Goal: Use online tool/utility: Utilize a website feature to perform a specific function

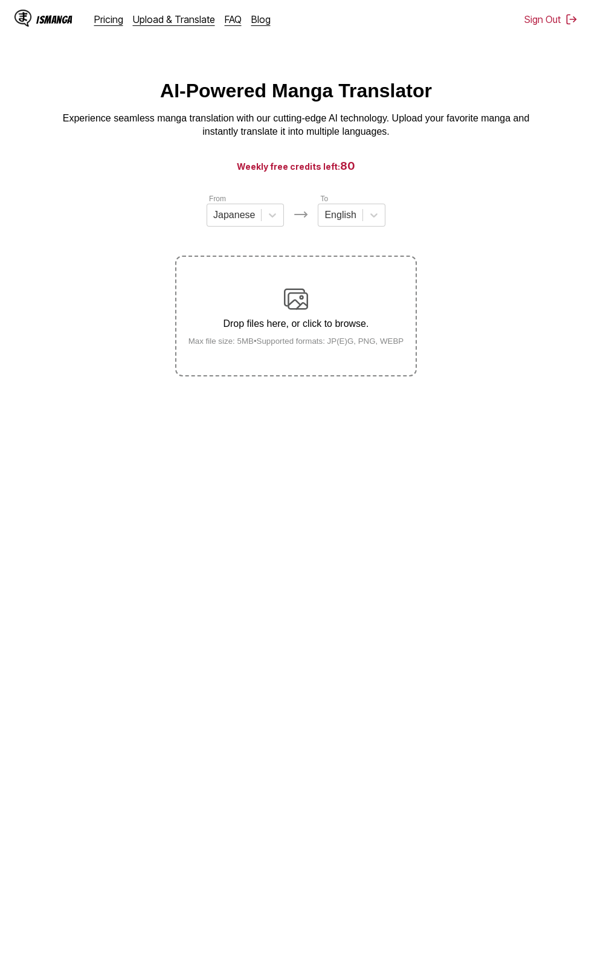
click at [360, 317] on div "Drop files here, or click to browse. Max file size: 5MB • Supported formats: JP…" at bounding box center [296, 316] width 235 height 59
click at [0, 0] on input "Drop files here, or click to browse. Max file size: 5MB • Supported formats: JP…" at bounding box center [0, 0] width 0 height 0
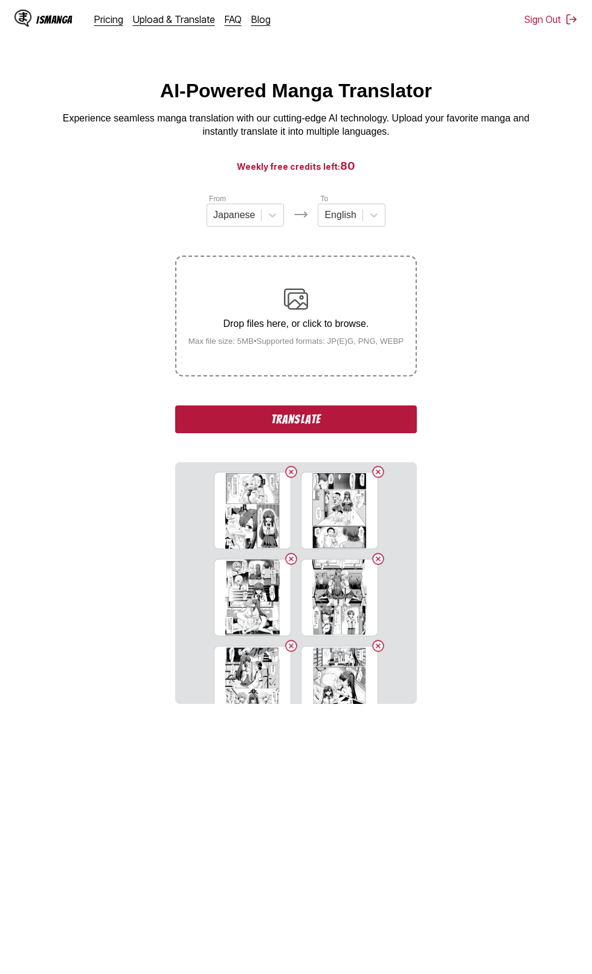
click at [399, 412] on button "Translate" at bounding box center [296, 419] width 242 height 28
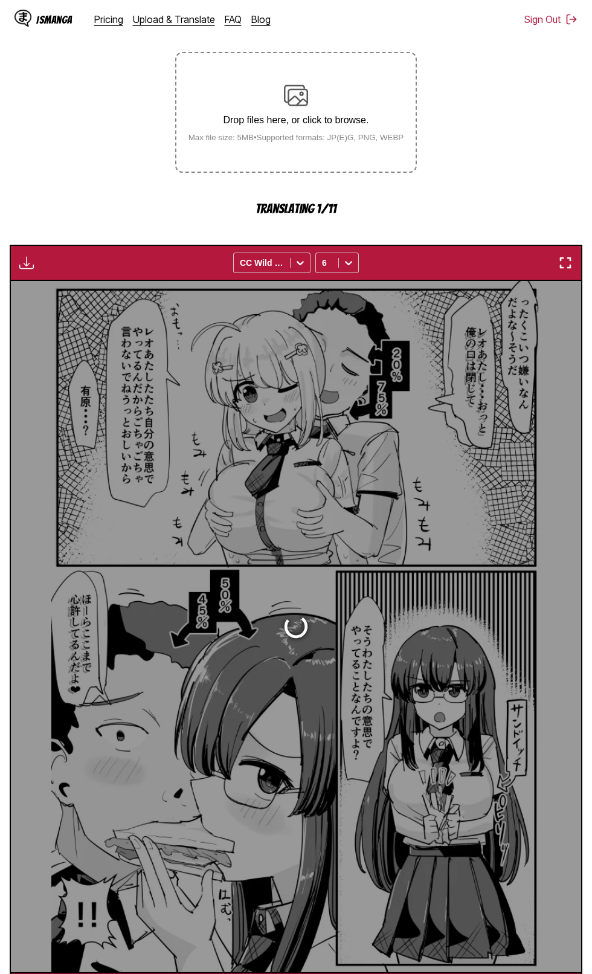
scroll to position [181, 0]
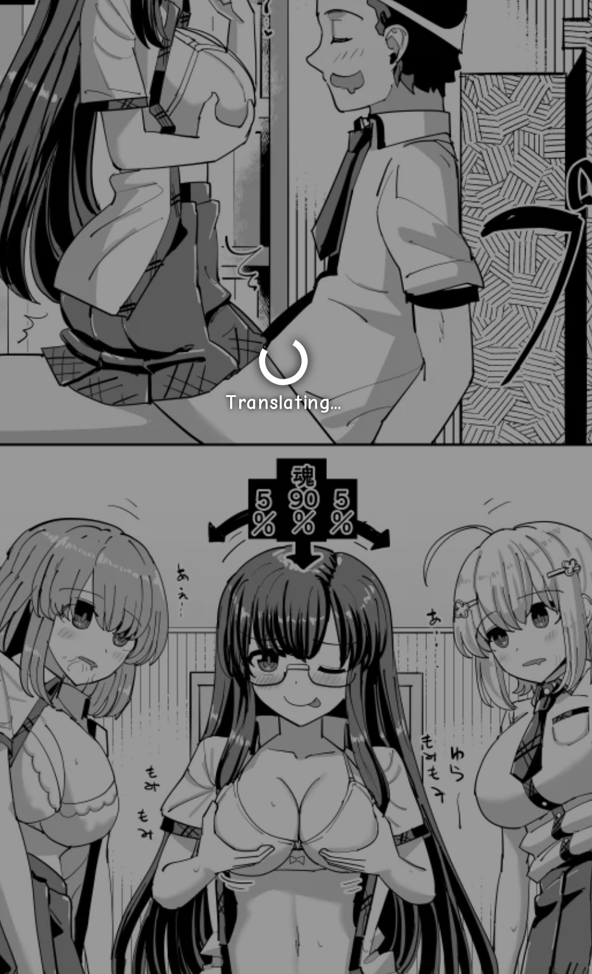
scroll to position [0, 2852]
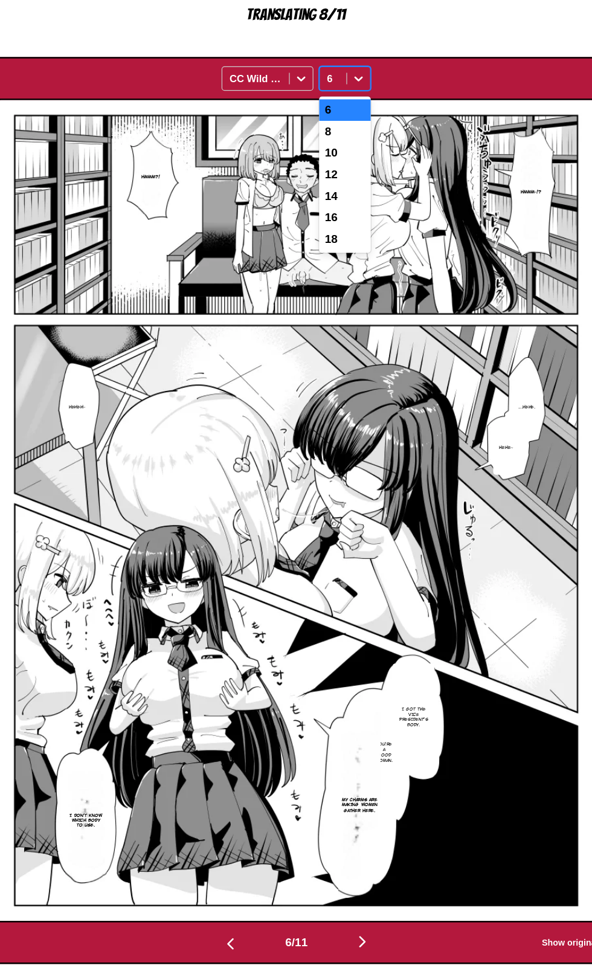
scroll to position [249, 0]
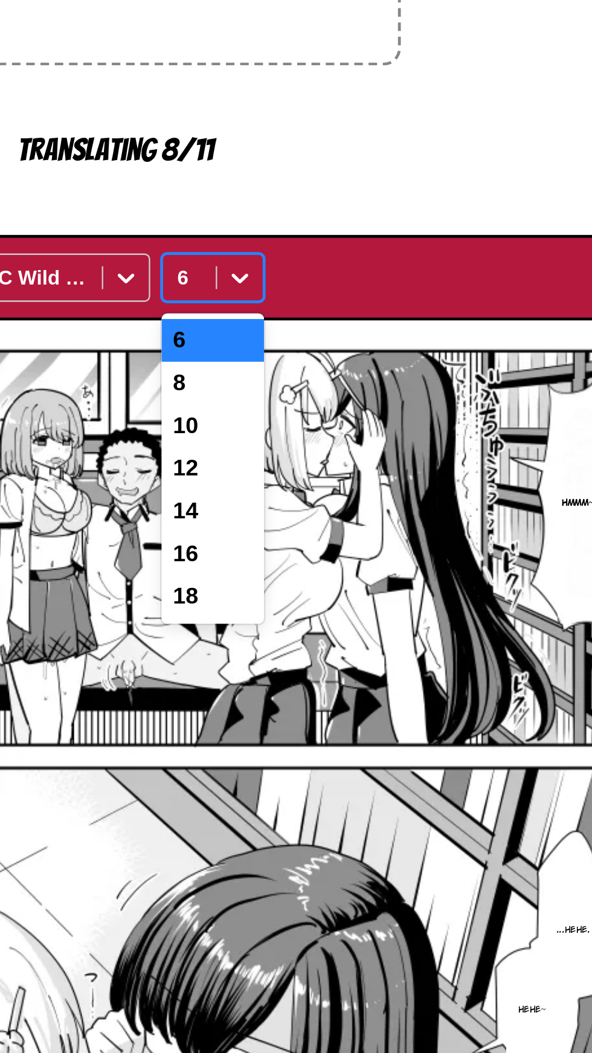
click at [338, 277] on div "10" at bounding box center [337, 280] width 44 height 18
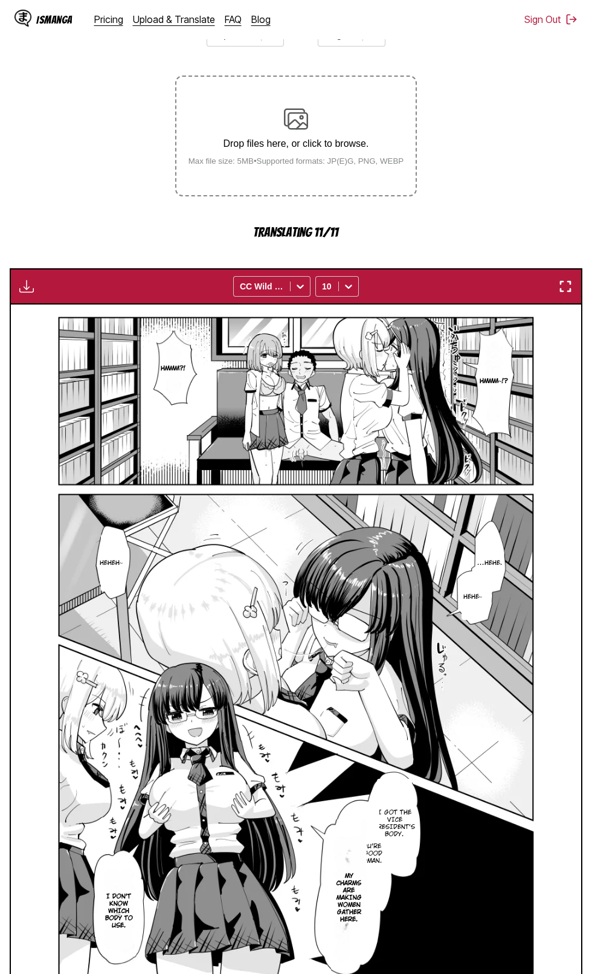
scroll to position [181, 0]
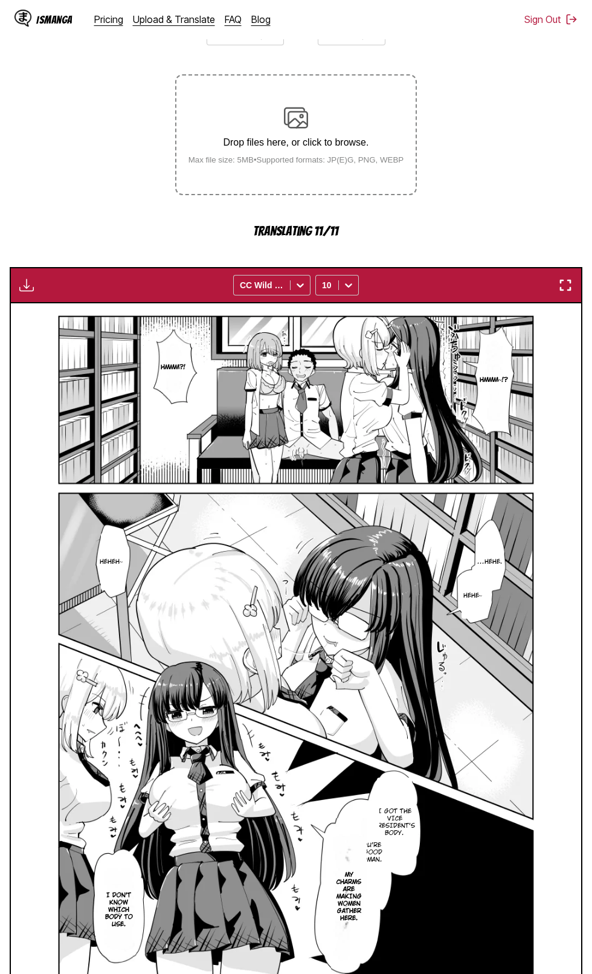
click at [370, 854] on p "You're a good woman." at bounding box center [370, 852] width 30 height 27
click at [496, 813] on icon "close-tooltip" at bounding box center [497, 811] width 6 height 6
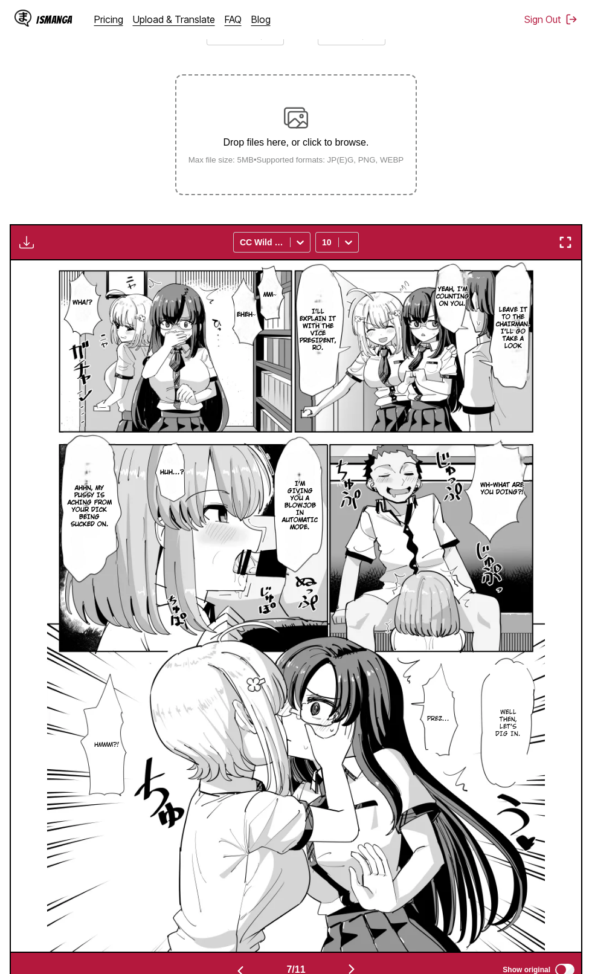
scroll to position [138, 0]
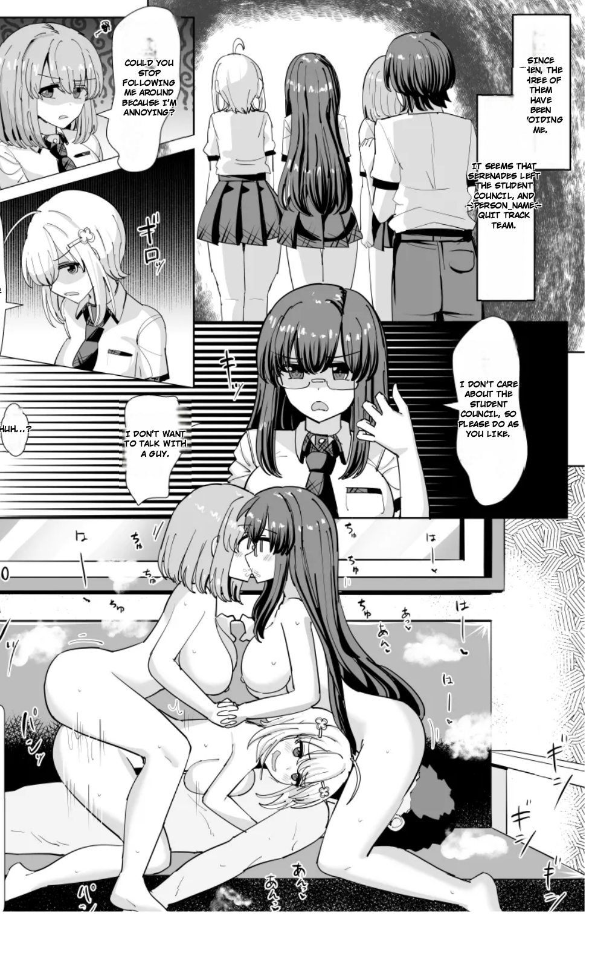
click at [340, 922] on img at bounding box center [295, 649] width 497 height 691
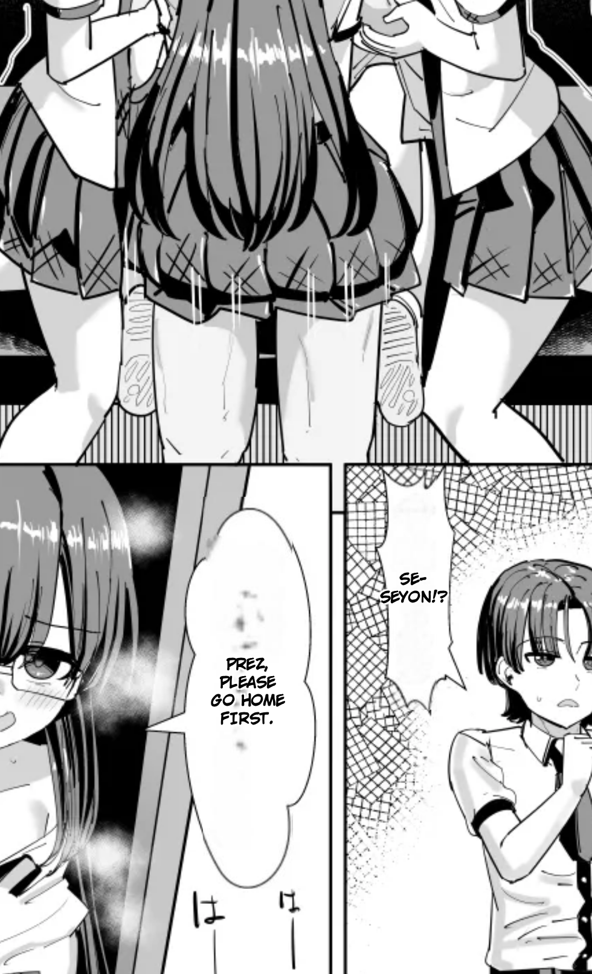
scroll to position [0, 2282]
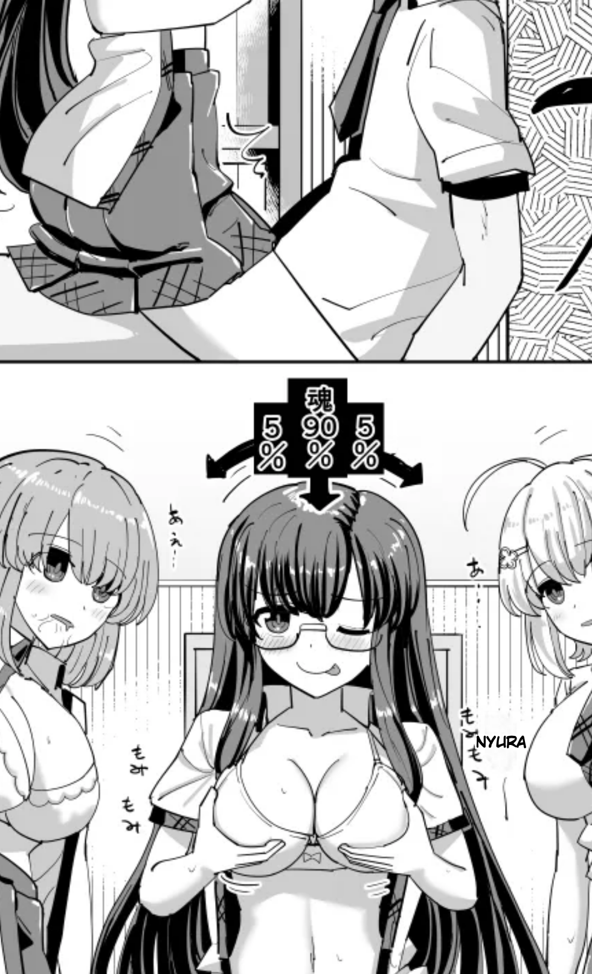
click at [301, 863] on img at bounding box center [295, 649] width 497 height 691
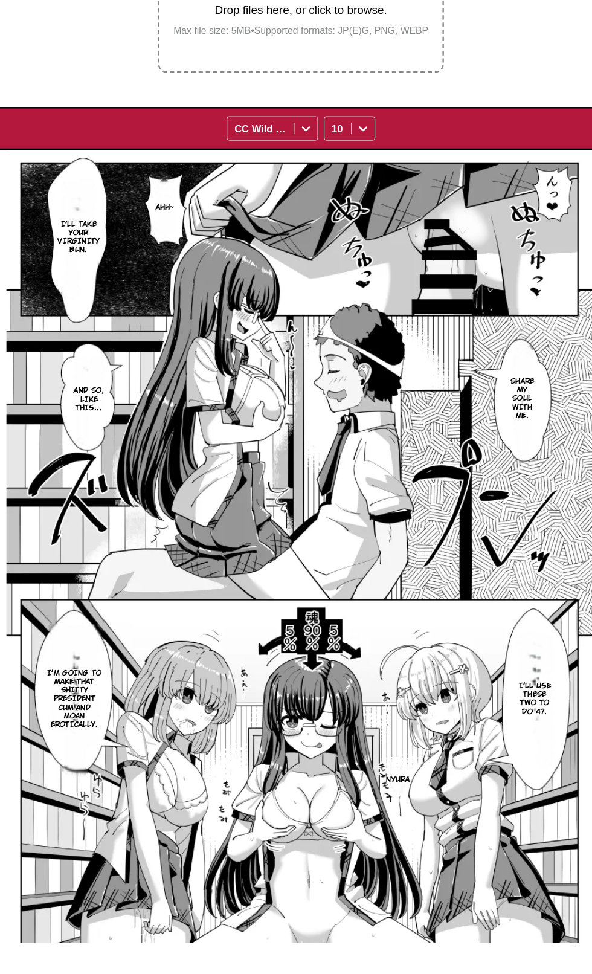
scroll to position [138, 0]
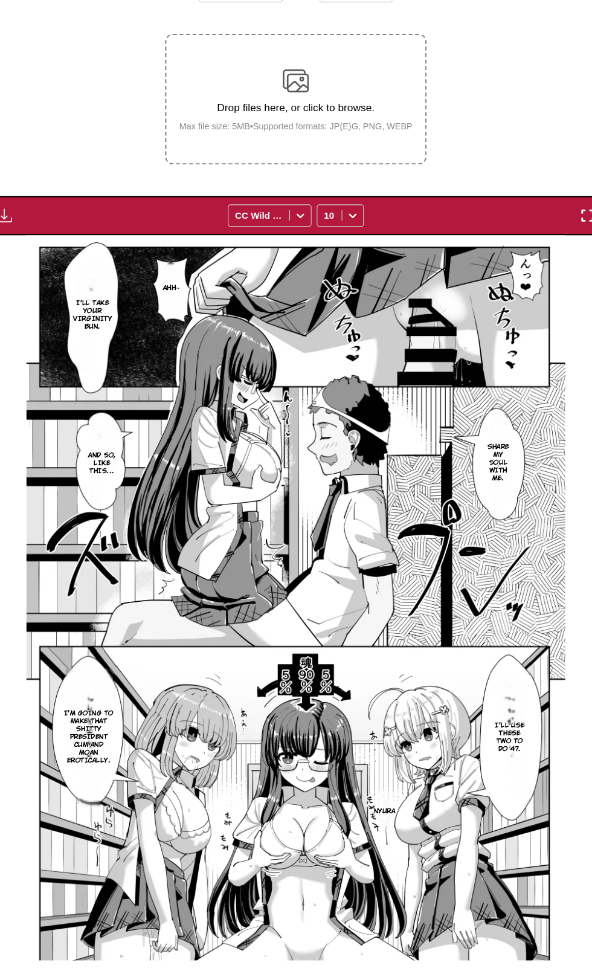
scroll to position [0, 2852]
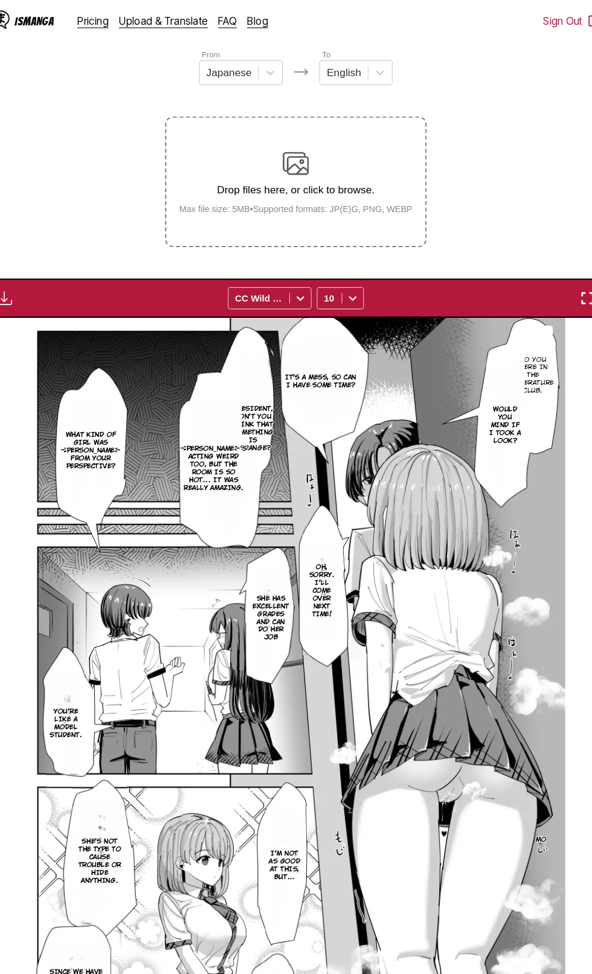
scroll to position [127, 0]
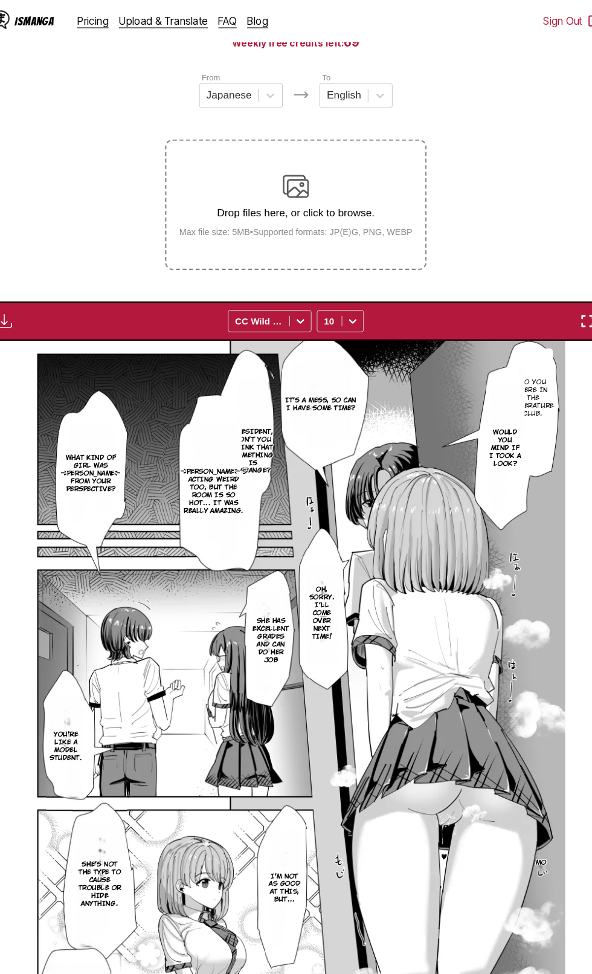
click at [389, 214] on small "Max file size: 5MB • Supported formats: JP(E)G, PNG, WEBP" at bounding box center [296, 214] width 235 height 9
click at [0, 0] on input "Drop files here, or click to browse. Max file size: 5MB • Supported formats: JP…" at bounding box center [0, 0] width 0 height 0
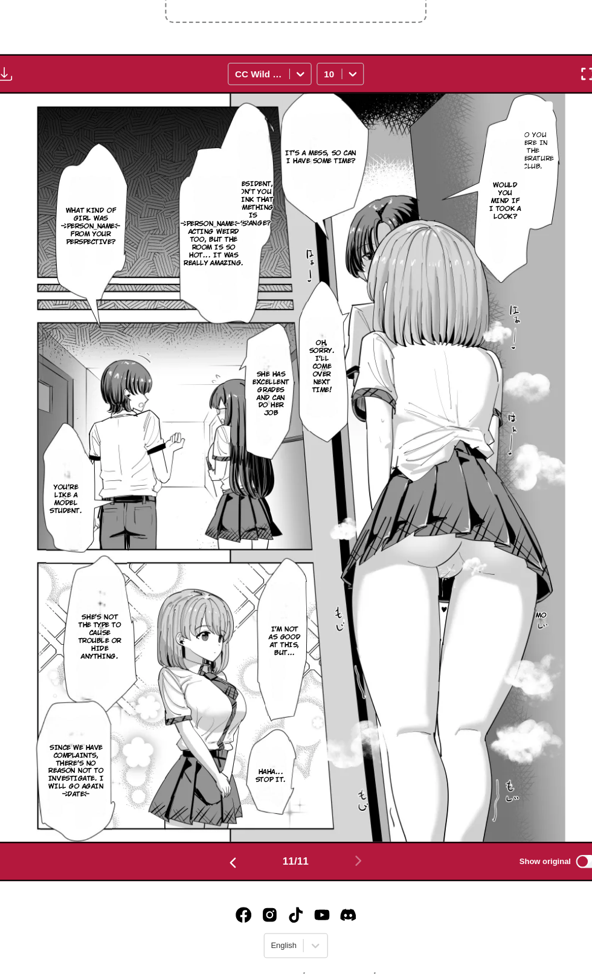
scroll to position [309, 0]
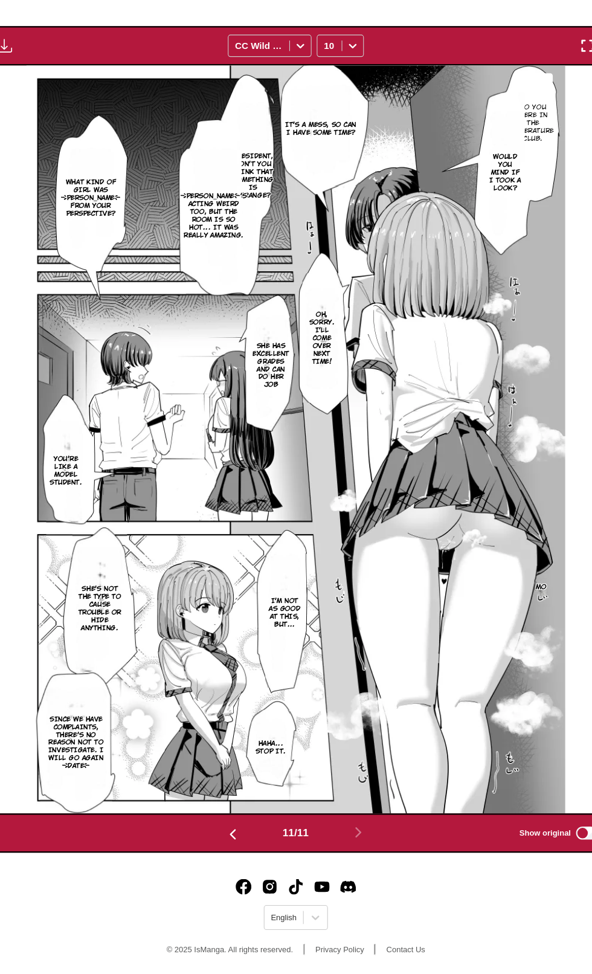
click at [237, 844] on img "button" at bounding box center [238, 844] width 15 height 15
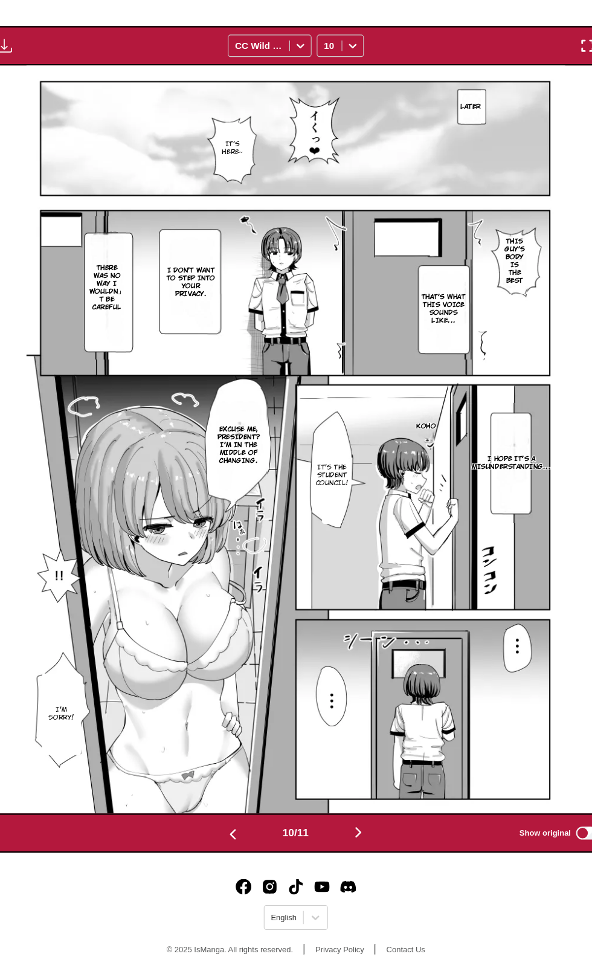
click at [237, 845] on img "button" at bounding box center [238, 844] width 15 height 15
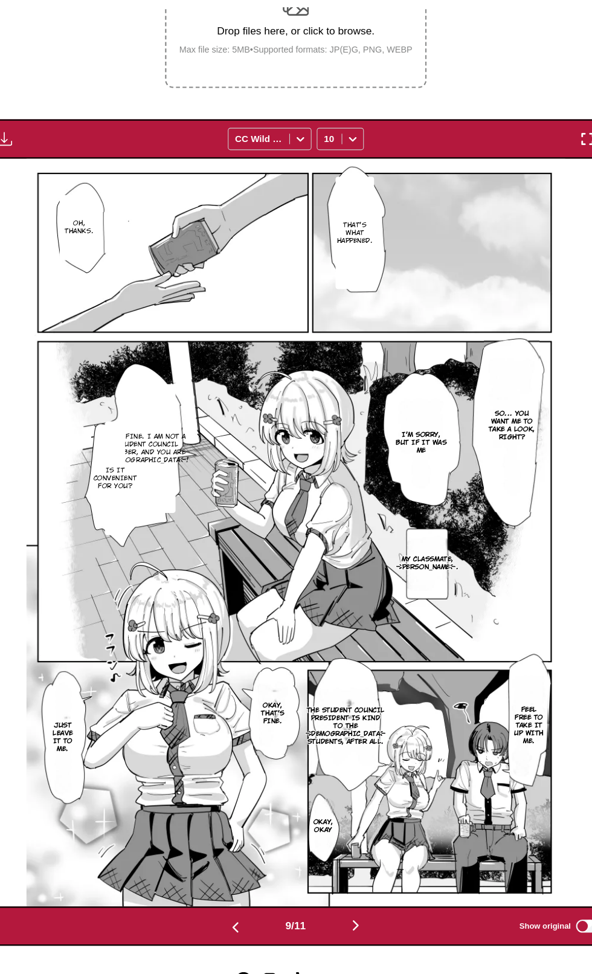
scroll to position [263, 0]
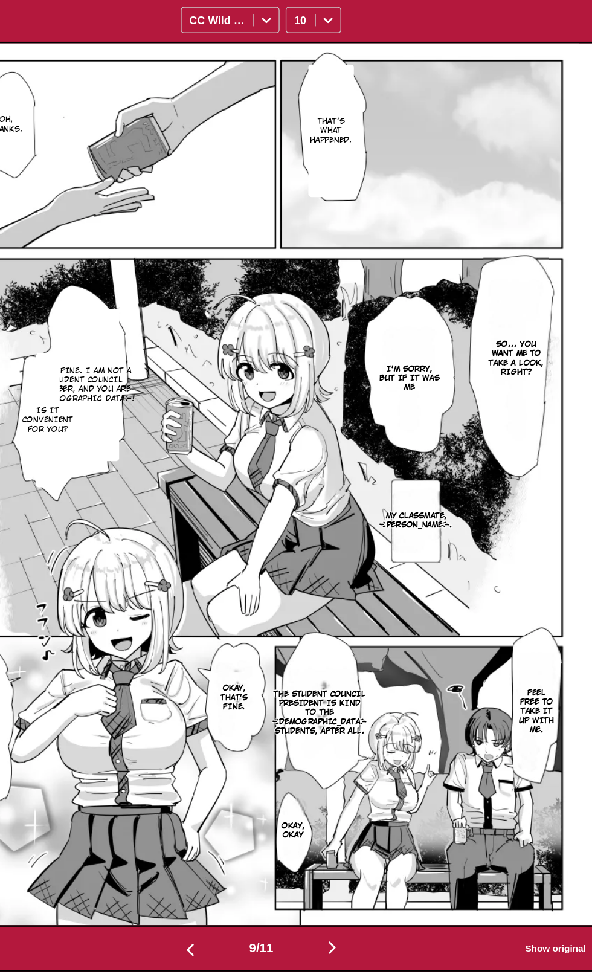
click at [164, 430] on p "It's fine. I am not a student council member, and you are [DEMOGRAPHIC_DATA]!" at bounding box center [159, 447] width 82 height 34
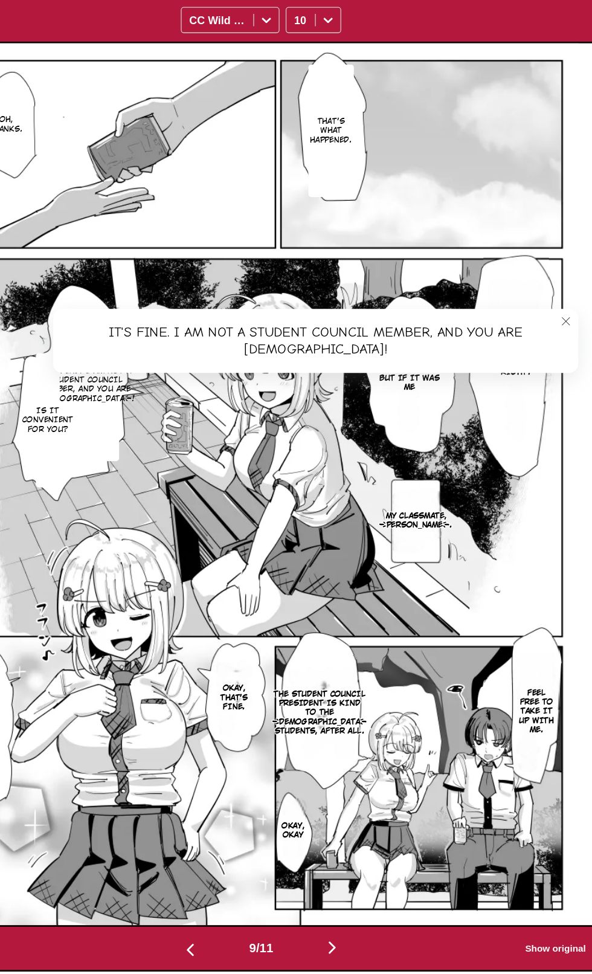
click at [532, 399] on icon "close-tooltip" at bounding box center [535, 397] width 6 height 6
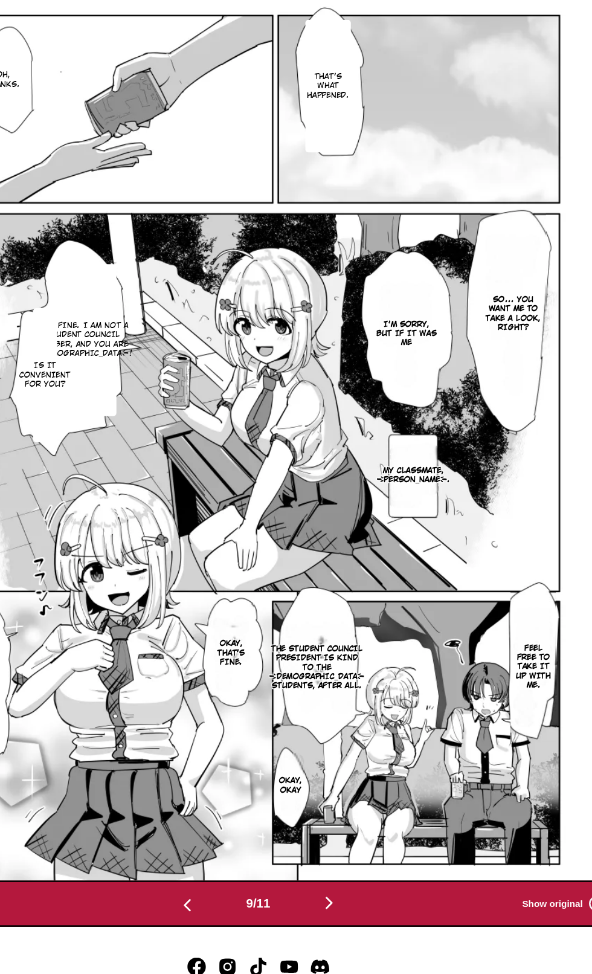
scroll to position [233, 0]
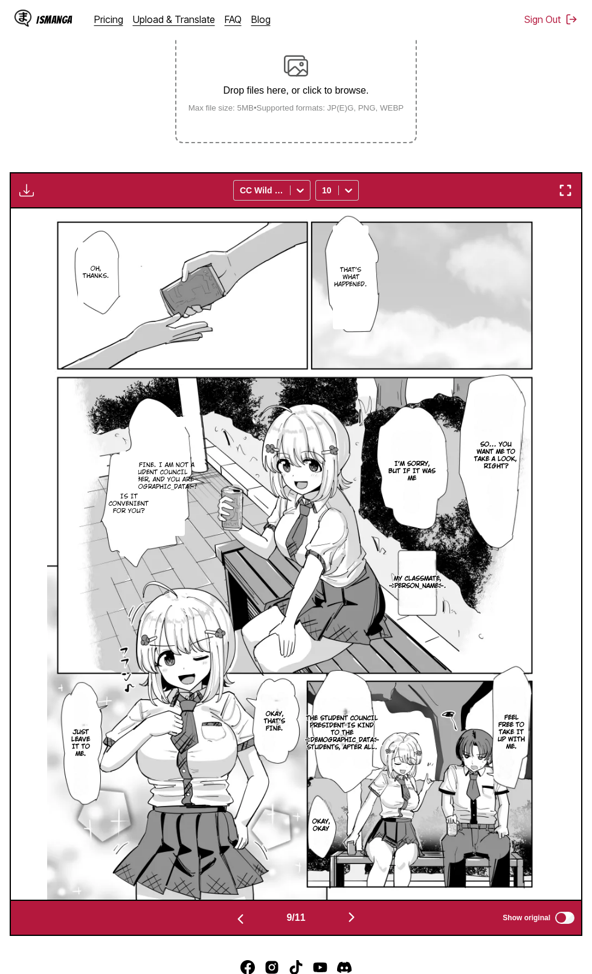
click at [239, 923] on img "button" at bounding box center [240, 919] width 15 height 15
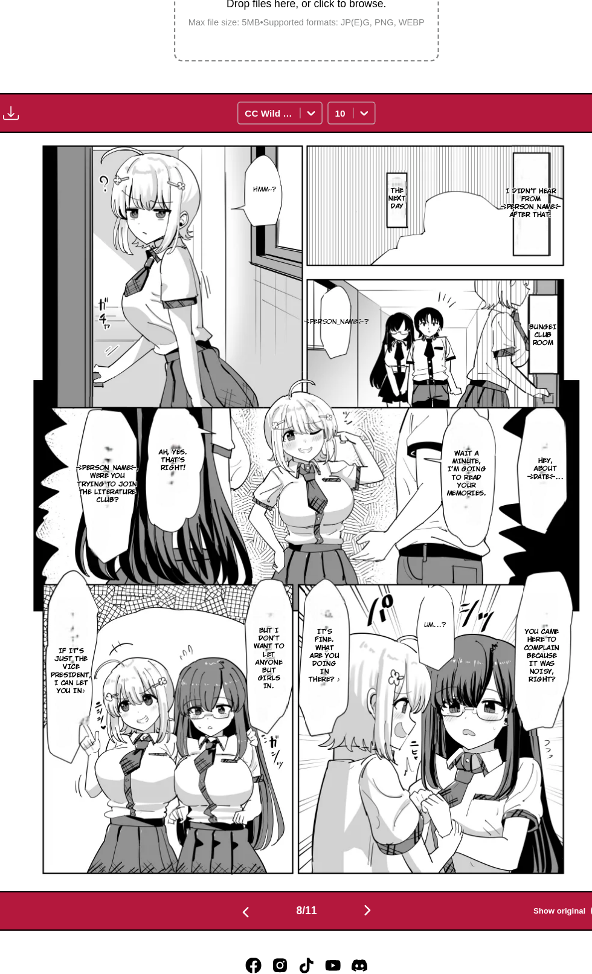
scroll to position [236, 0]
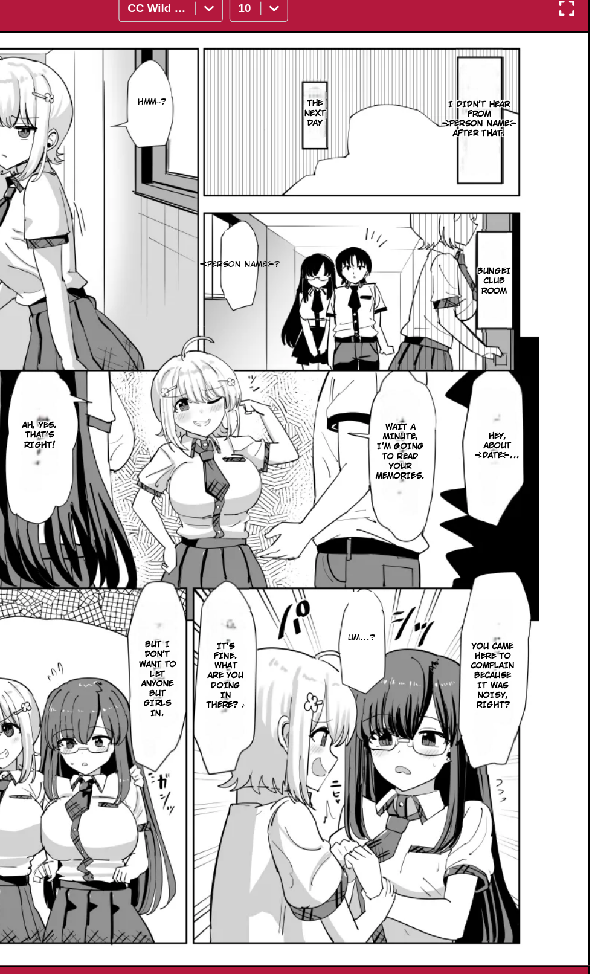
click at [312, 699] on p "It's fine. What are you doing in there? ♪" at bounding box center [312, 683] width 35 height 56
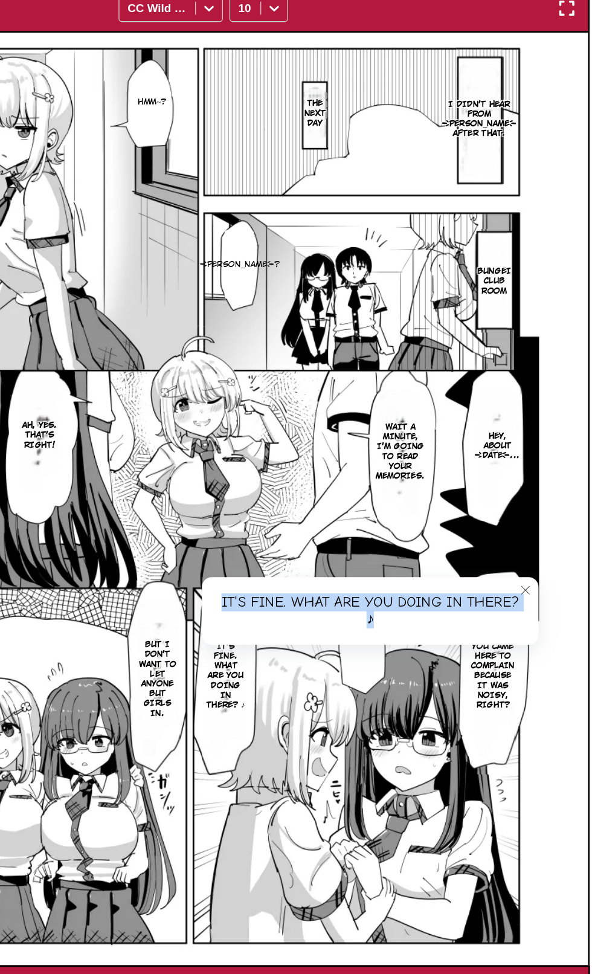
copy div "It's fine. What are you doing in there? ♪"
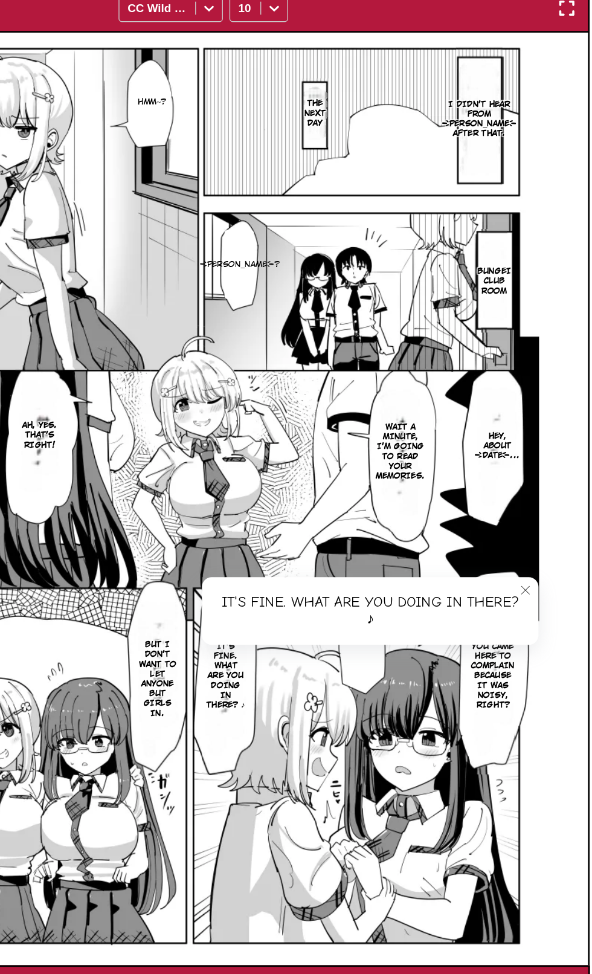
click at [255, 800] on img at bounding box center [295, 551] width 497 height 691
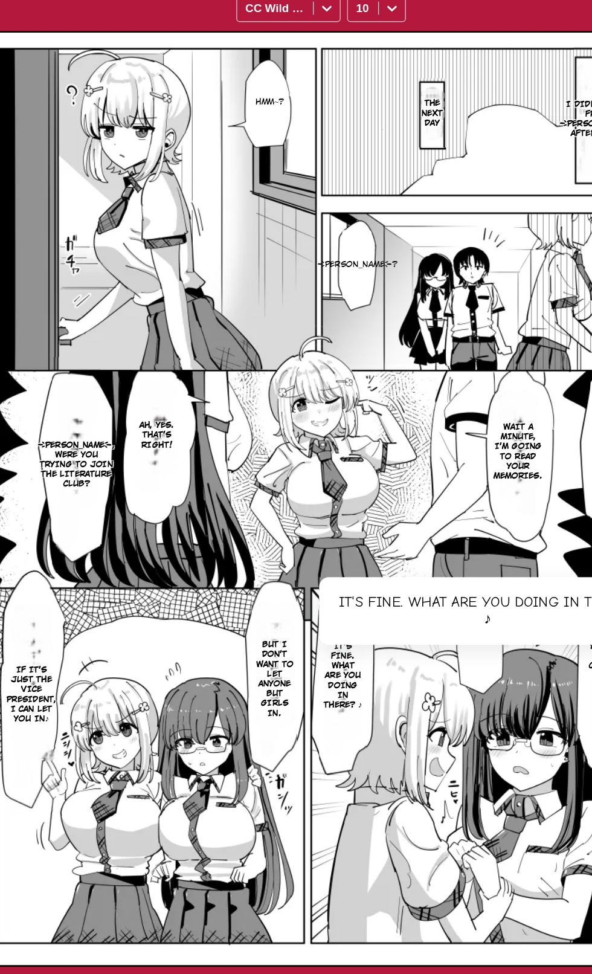
click at [271, 677] on p "But I don't want to let anyone but girls in." at bounding box center [262, 685] width 34 height 63
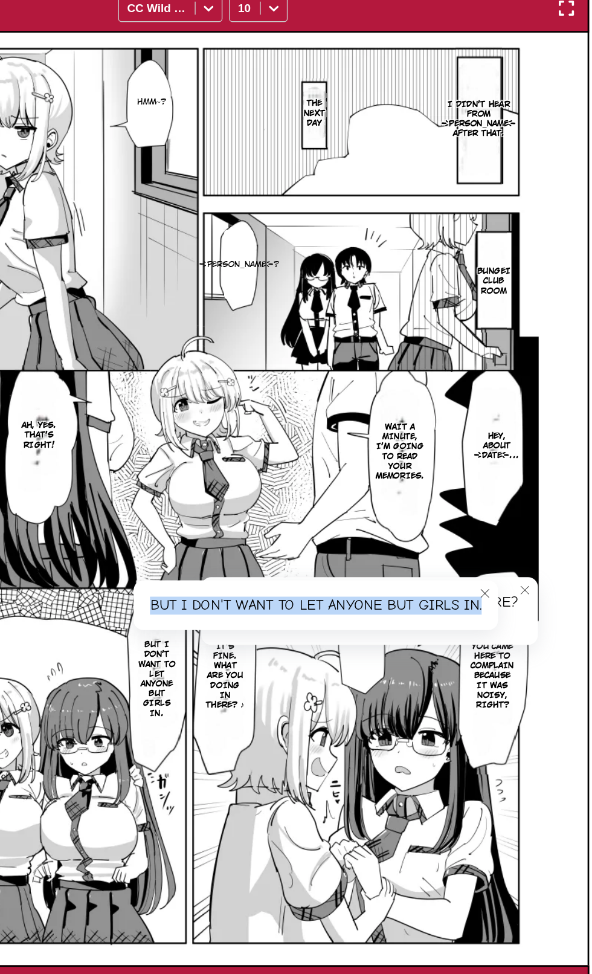
copy div "But I don't want to let anyone but girls in."
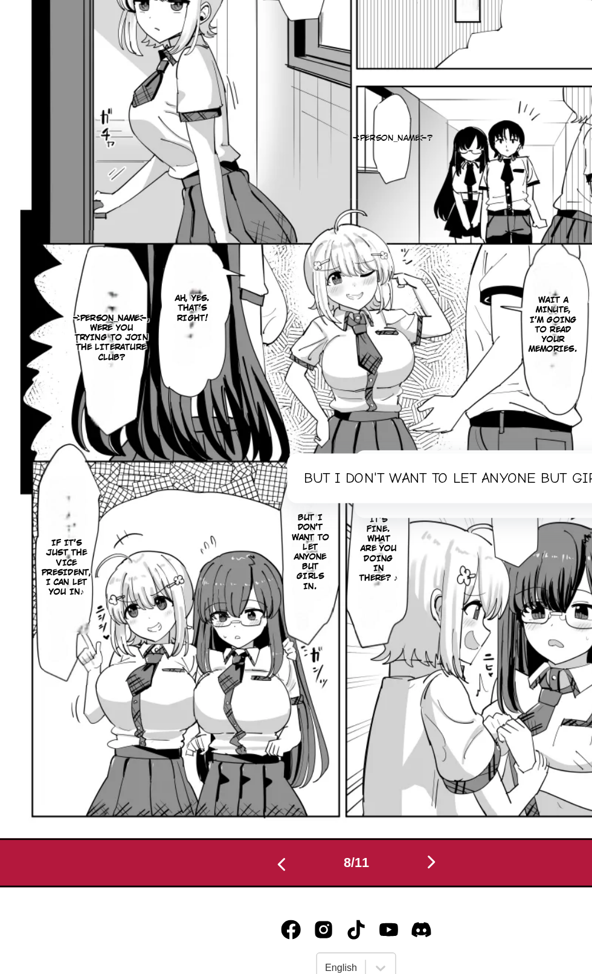
scroll to position [260, 0]
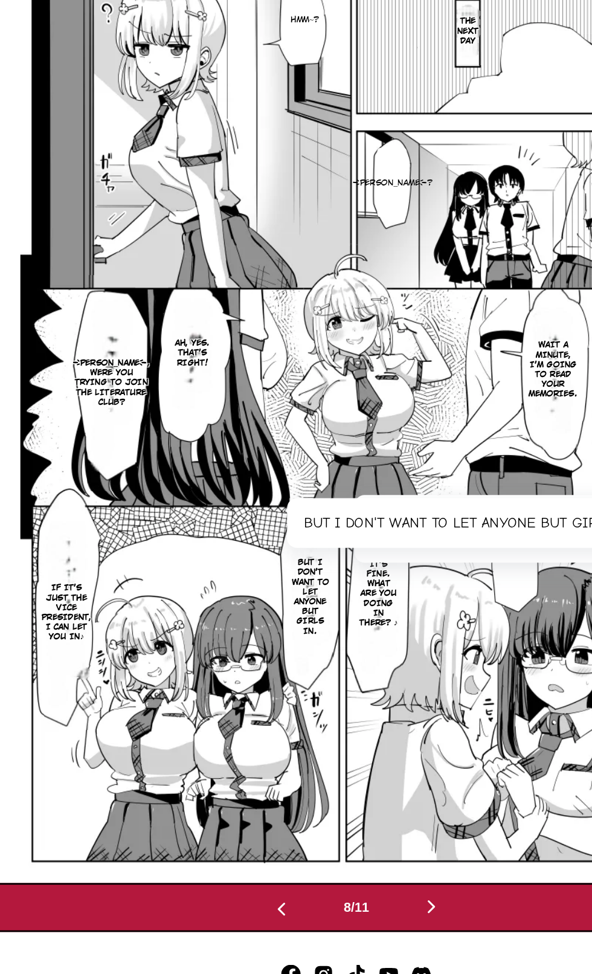
click at [240, 893] on img "button" at bounding box center [240, 892] width 15 height 15
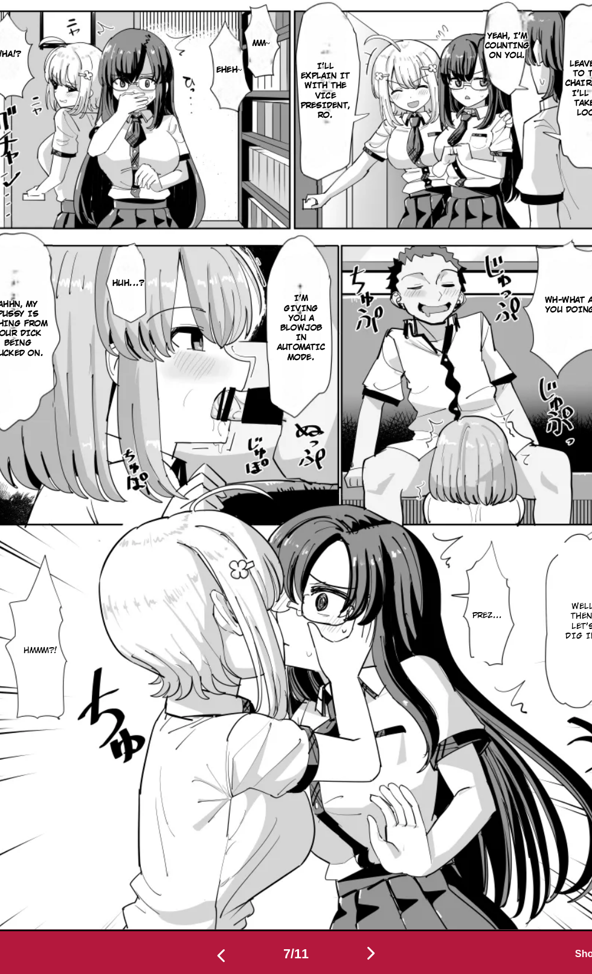
scroll to position [262, 0]
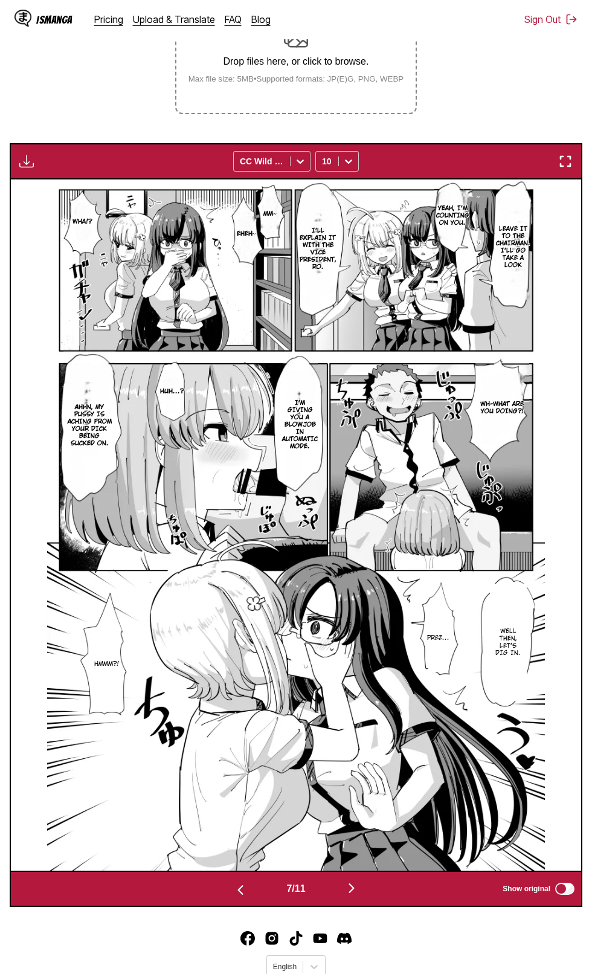
click at [233, 893] on img "button" at bounding box center [240, 890] width 15 height 15
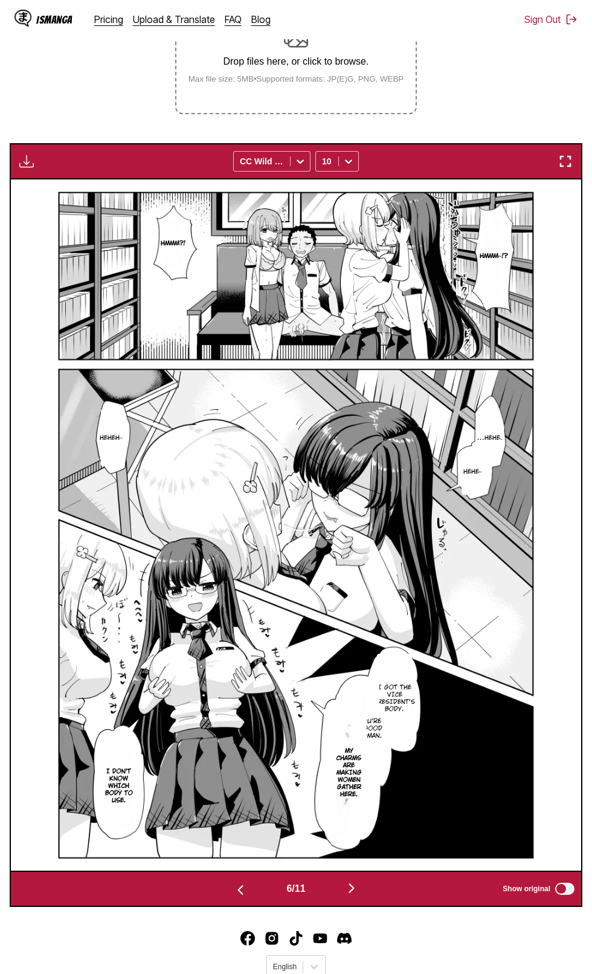
click at [233, 893] on img "button" at bounding box center [240, 890] width 15 height 15
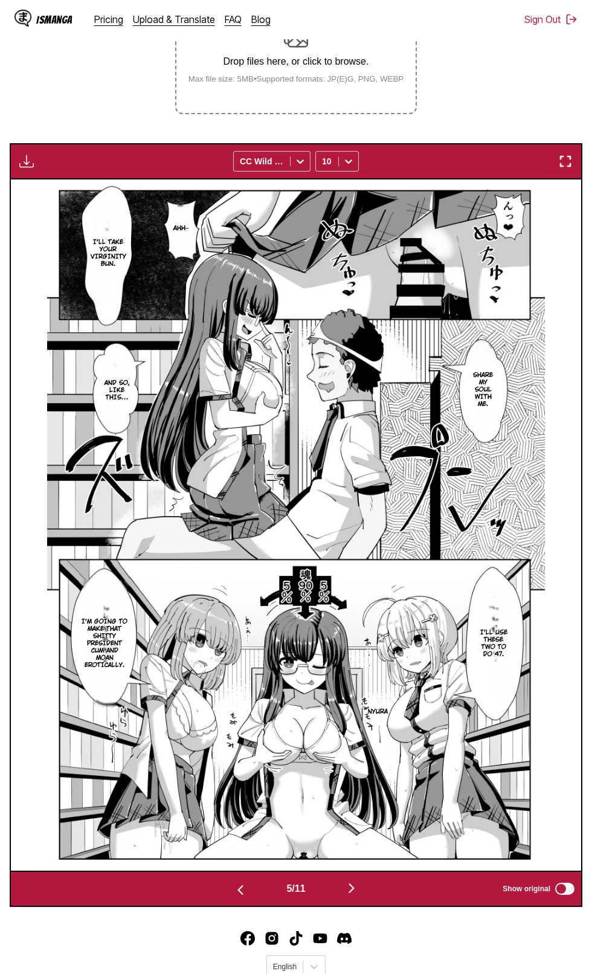
click at [233, 893] on img "button" at bounding box center [240, 890] width 15 height 15
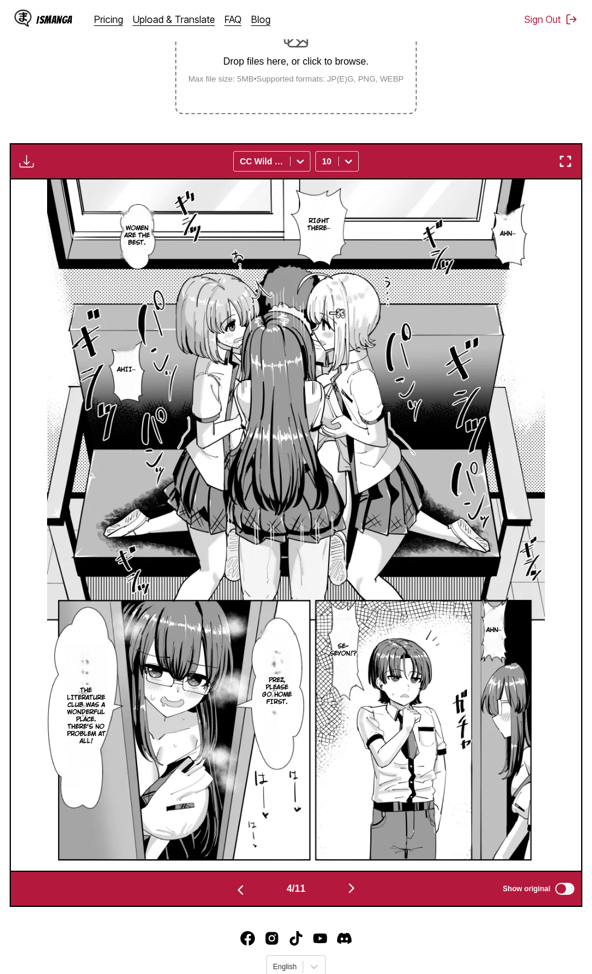
click at [233, 893] on img "button" at bounding box center [240, 890] width 15 height 15
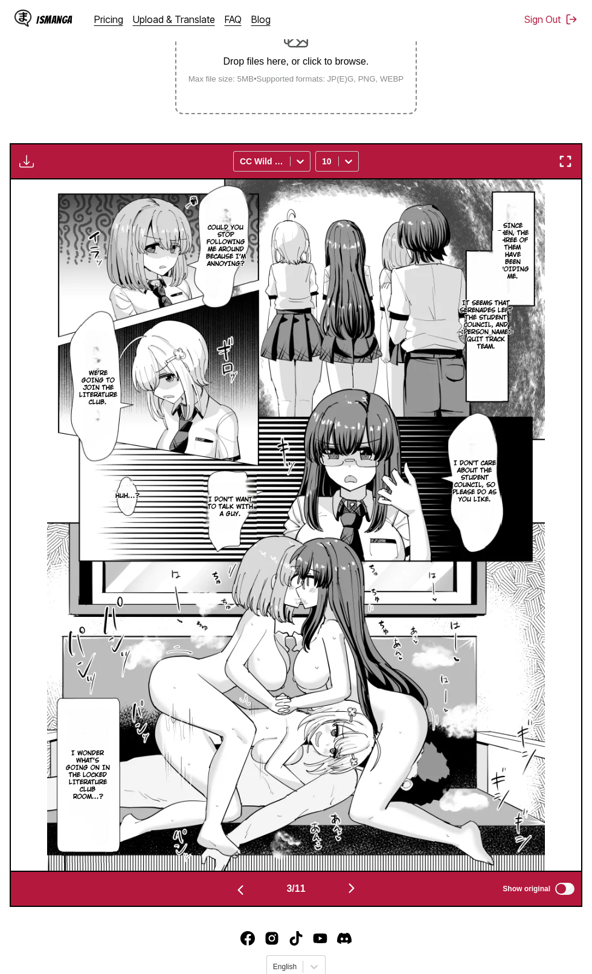
click at [233, 892] on img "button" at bounding box center [240, 890] width 15 height 15
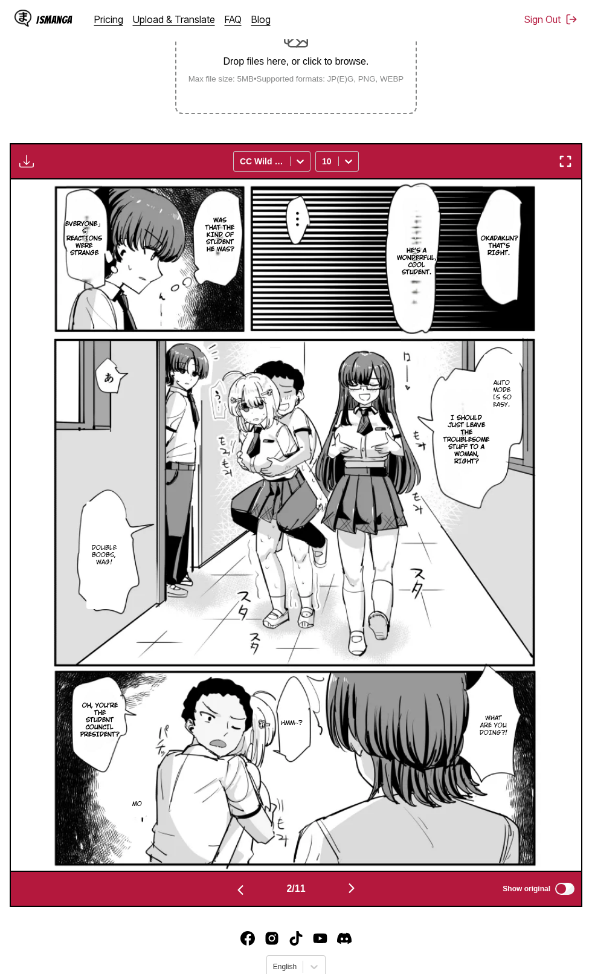
click at [352, 896] on img "button" at bounding box center [351, 888] width 15 height 15
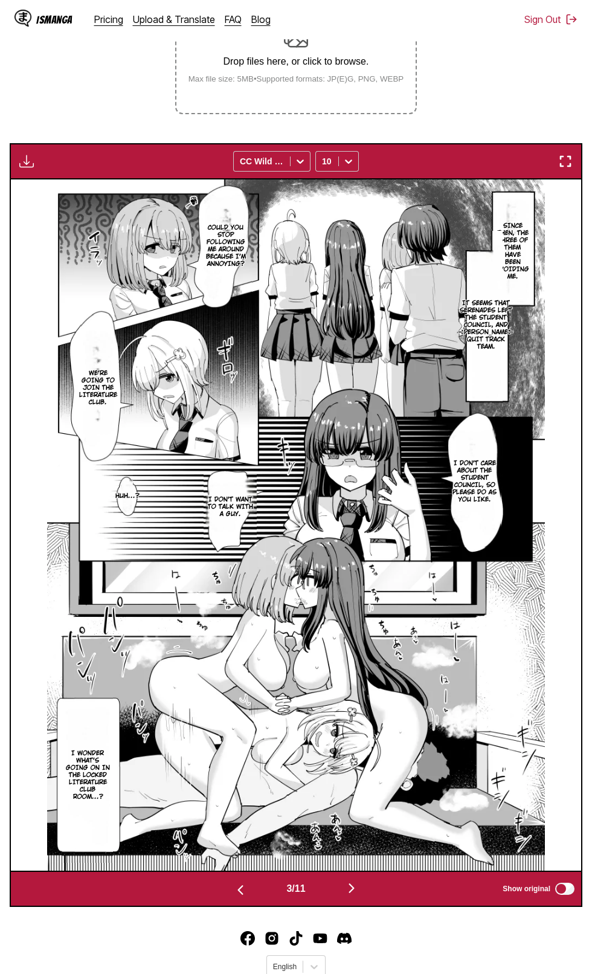
click at [354, 890] on img "button" at bounding box center [351, 888] width 15 height 15
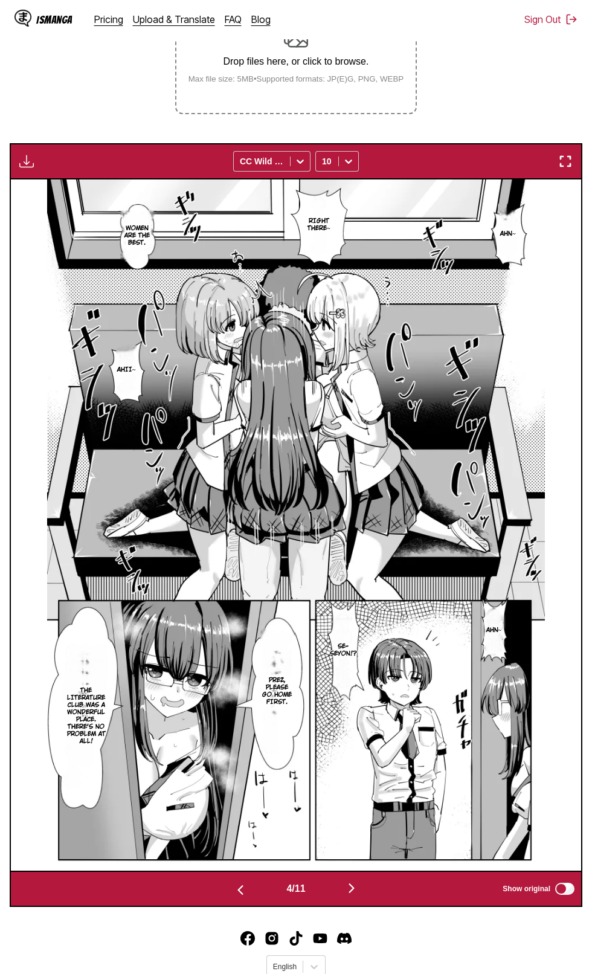
click at [354, 890] on img "button" at bounding box center [351, 888] width 15 height 15
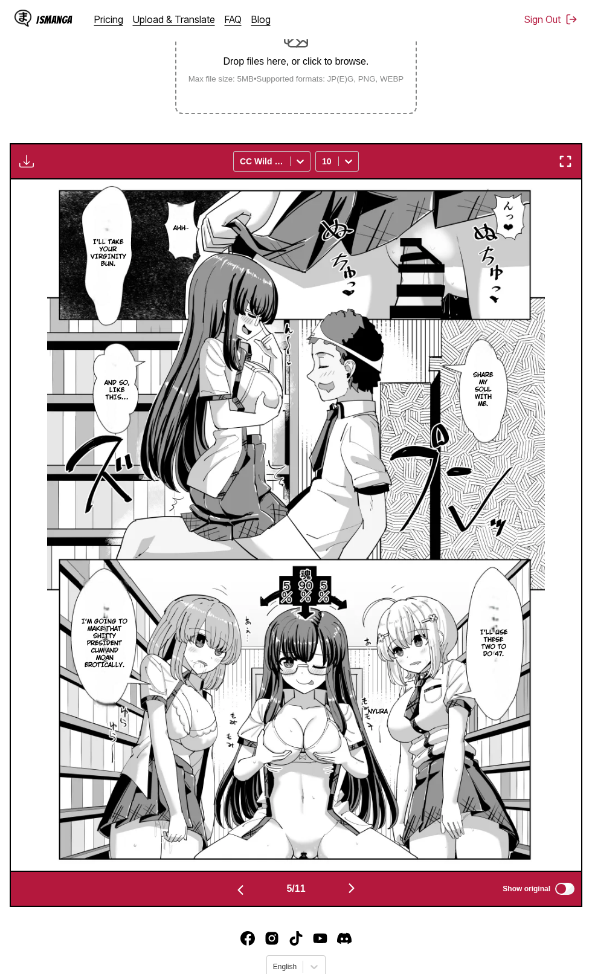
click at [354, 890] on img "button" at bounding box center [351, 888] width 15 height 15
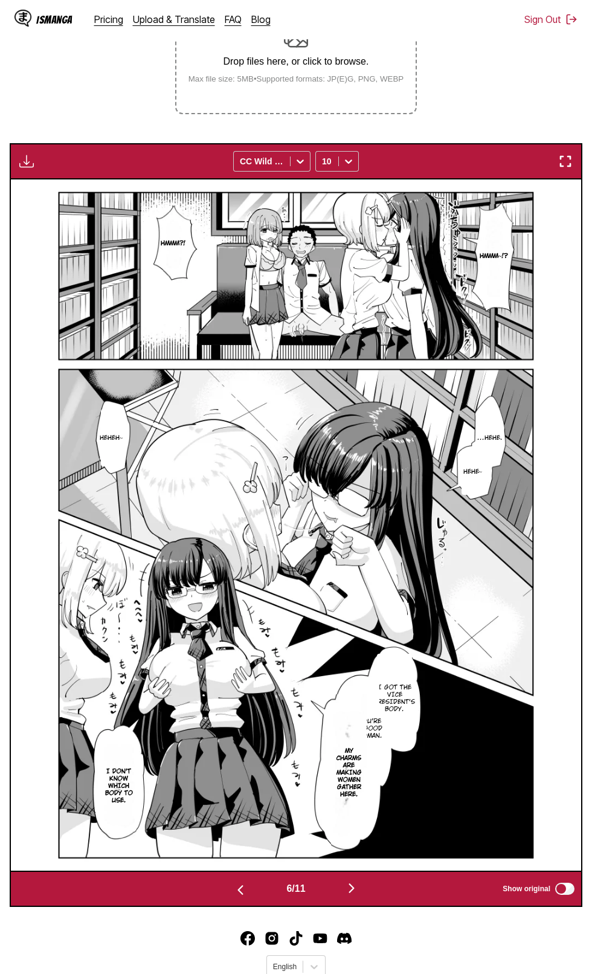
click at [349, 886] on img "button" at bounding box center [351, 888] width 15 height 15
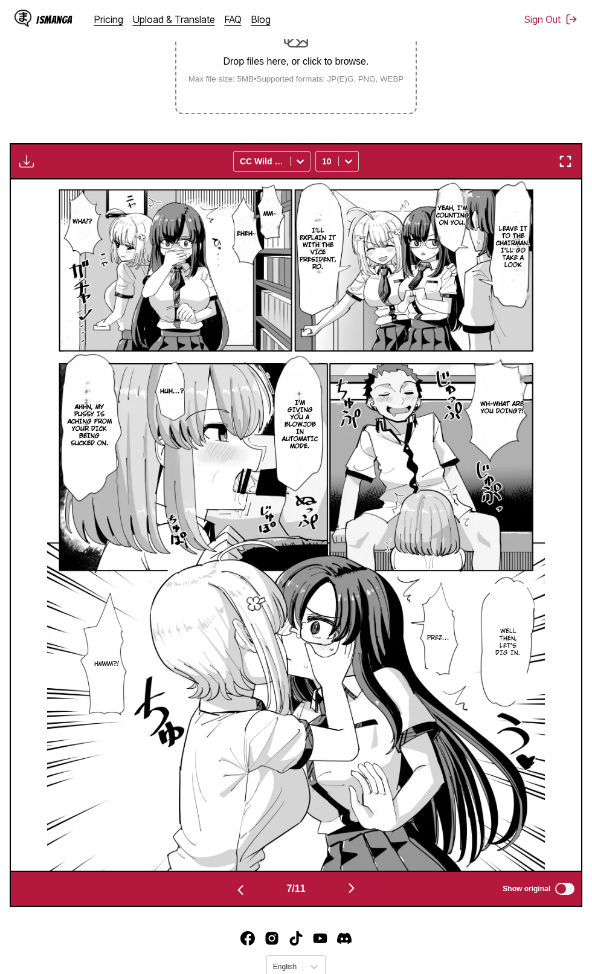
click at [348, 886] on img "button" at bounding box center [351, 888] width 15 height 15
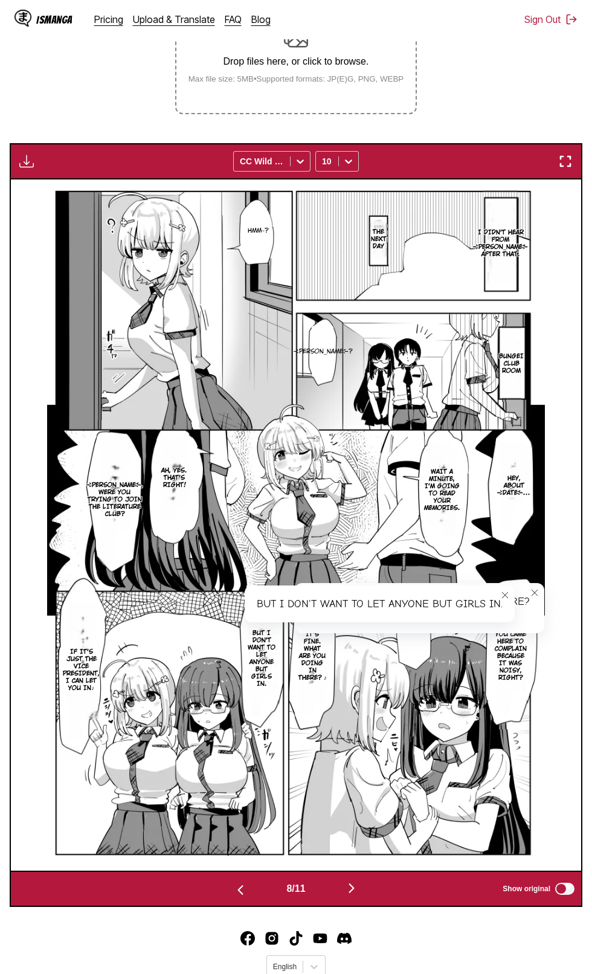
click at [237, 888] on img "button" at bounding box center [240, 890] width 15 height 15
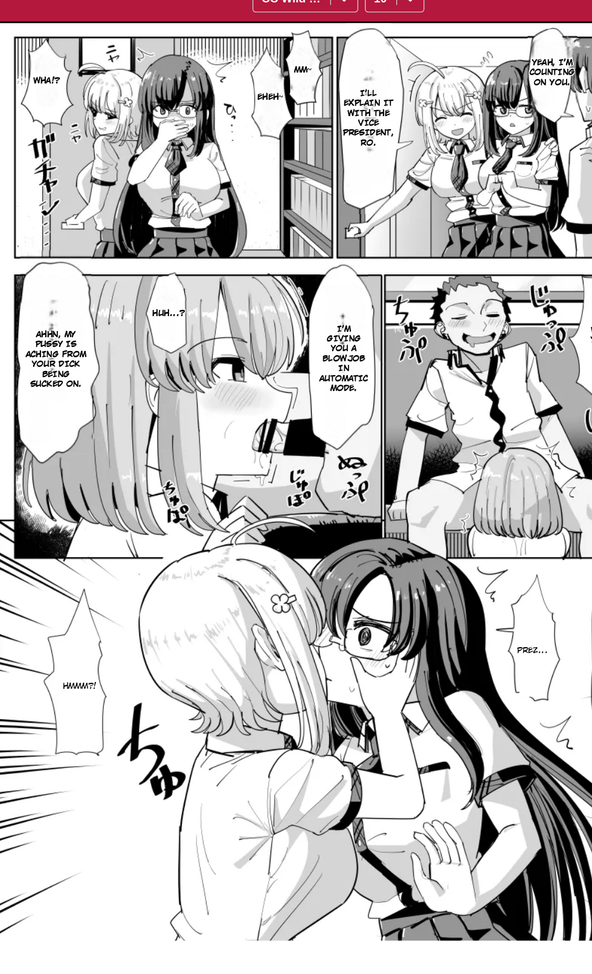
scroll to position [138, 0]
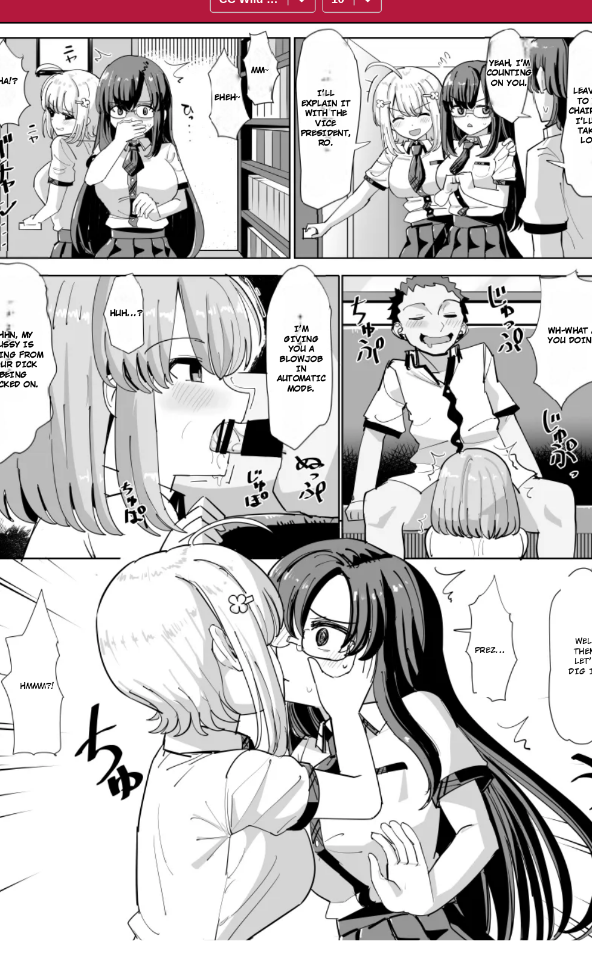
scroll to position [0, 2852]
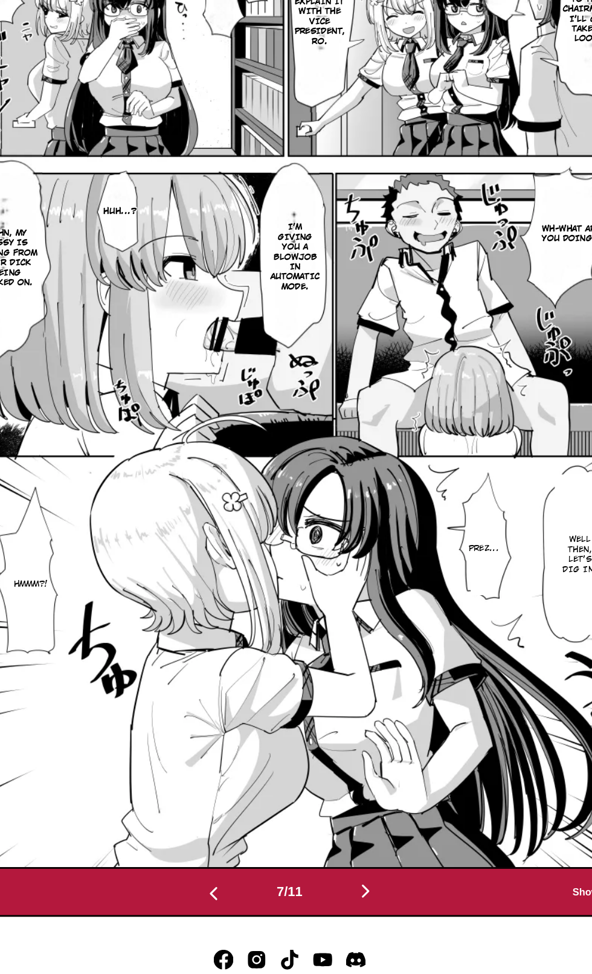
scroll to position [253, 0]
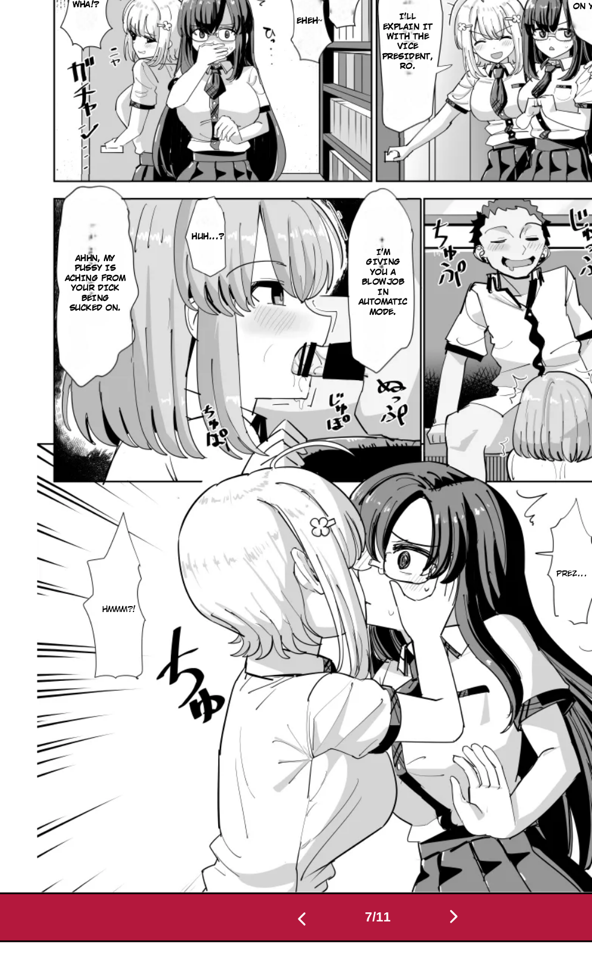
click at [242, 907] on img "button" at bounding box center [240, 899] width 15 height 15
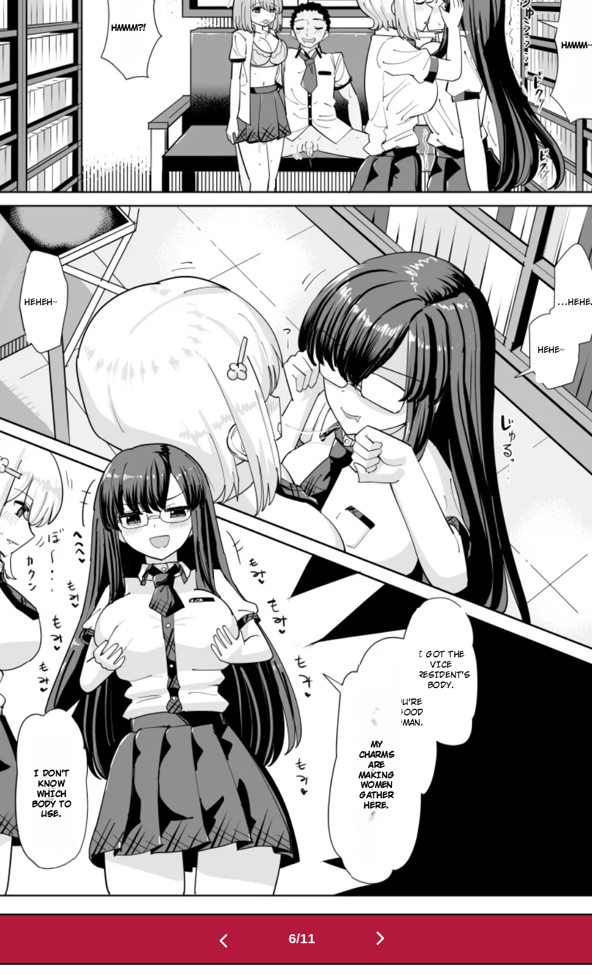
scroll to position [204, 0]
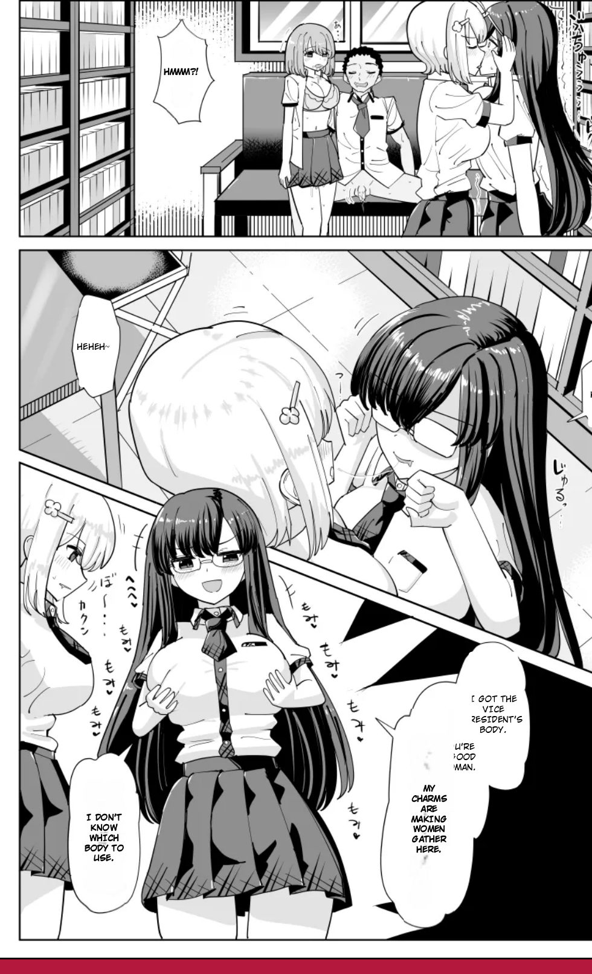
click at [348, 833] on p "My charms are making women gather here." at bounding box center [349, 832] width 36 height 56
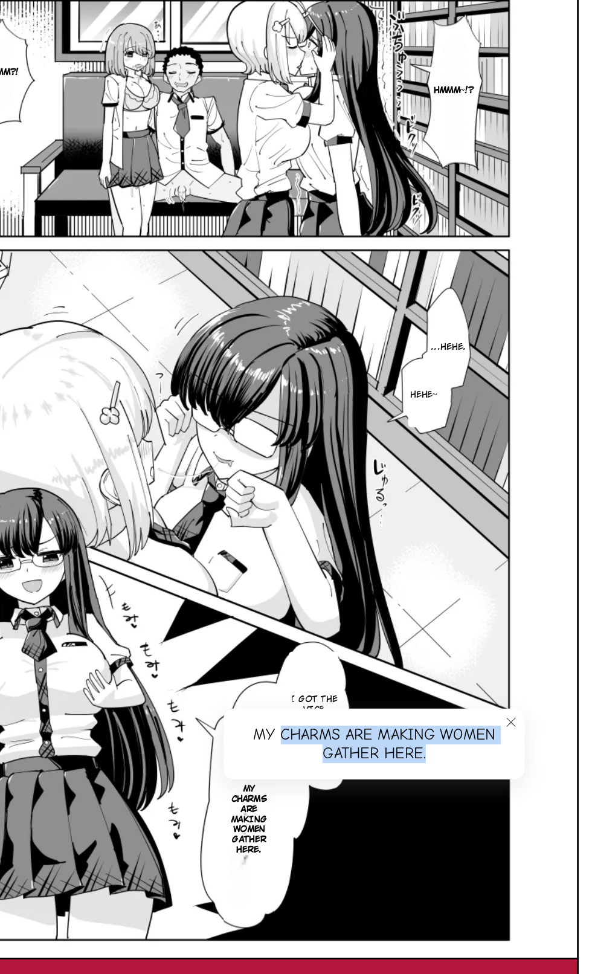
copy div "charms are making women gather here."
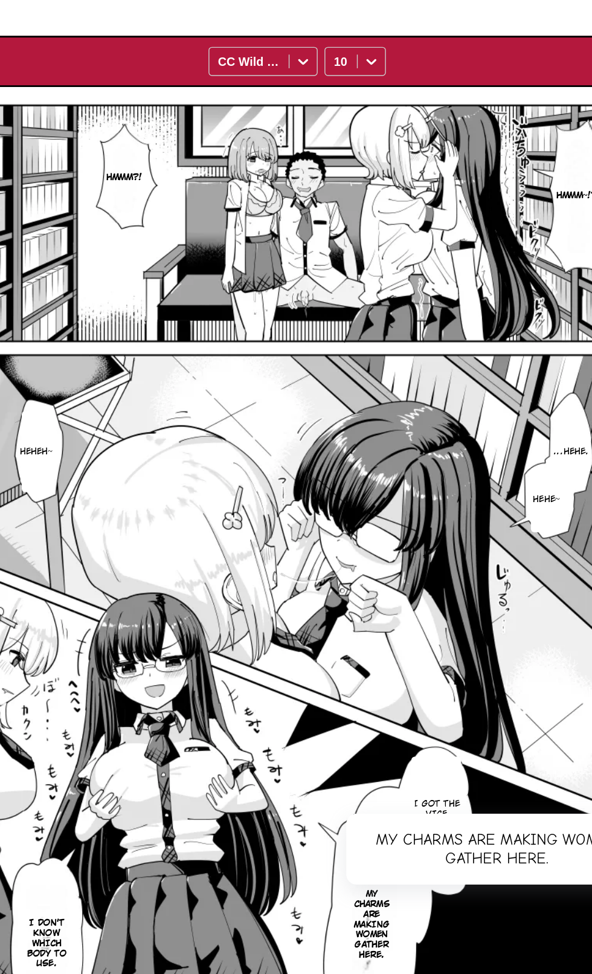
scroll to position [138, 0]
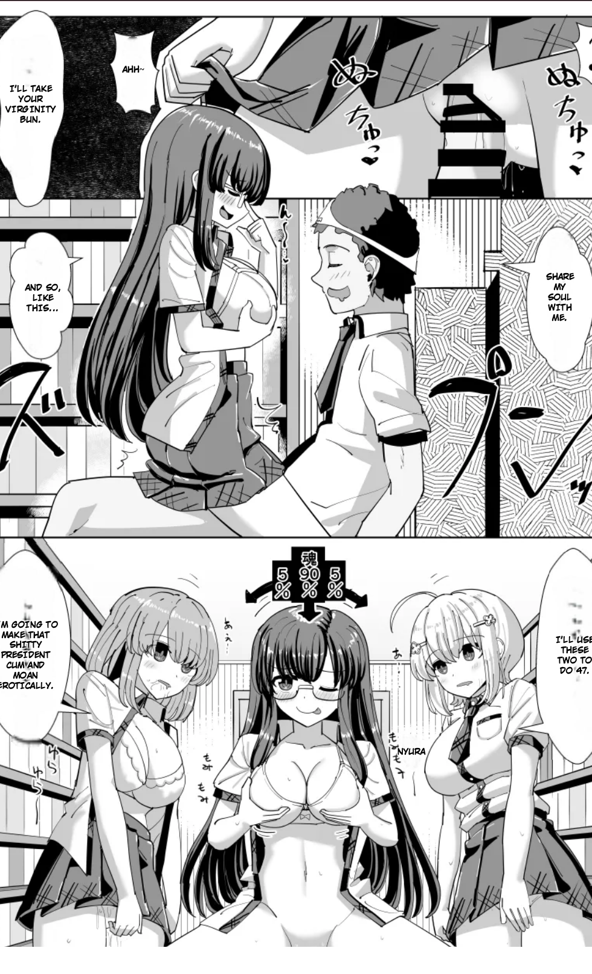
scroll to position [0, 1711]
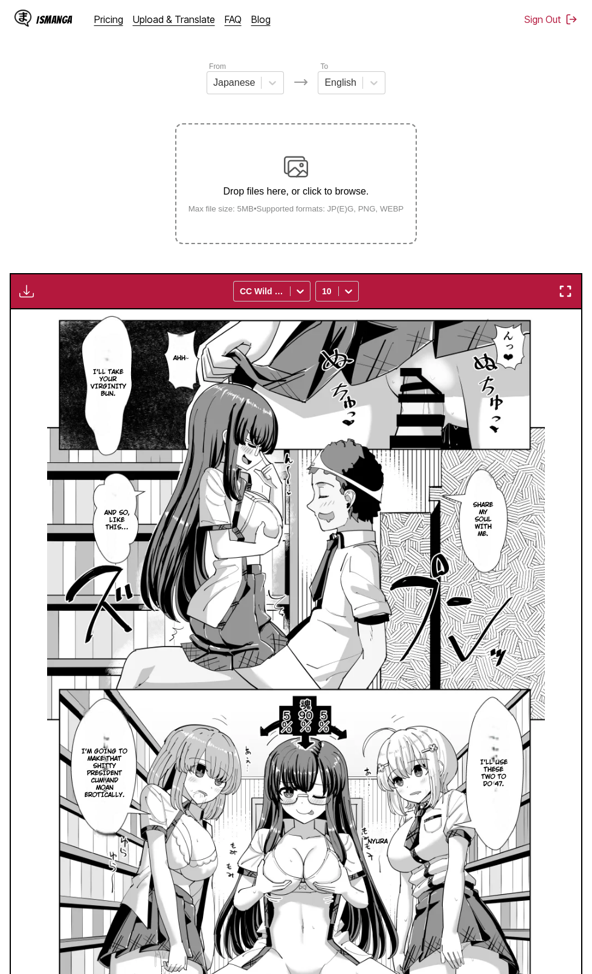
scroll to position [225, 0]
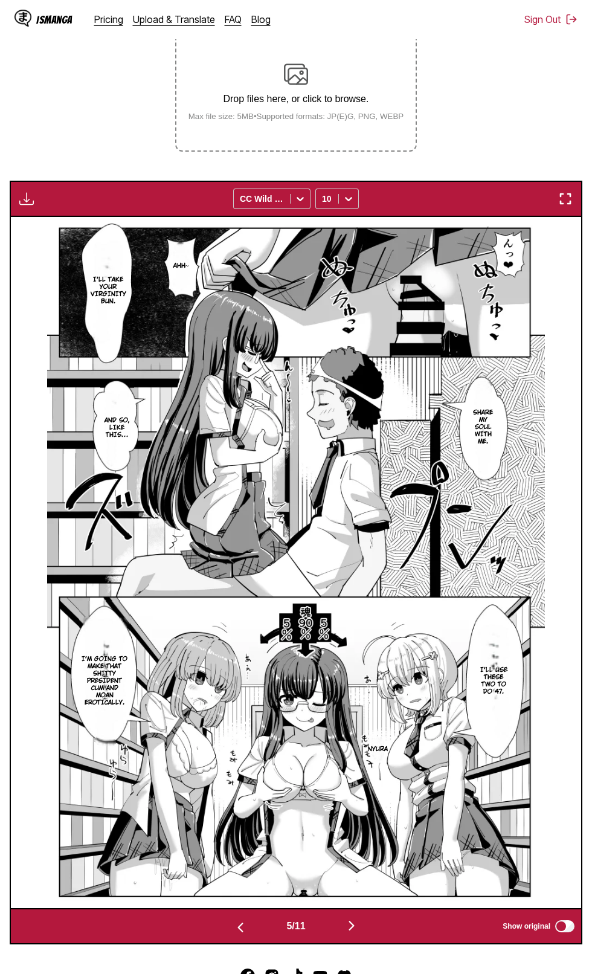
click at [228, 934] on button "button" at bounding box center [240, 927] width 73 height 18
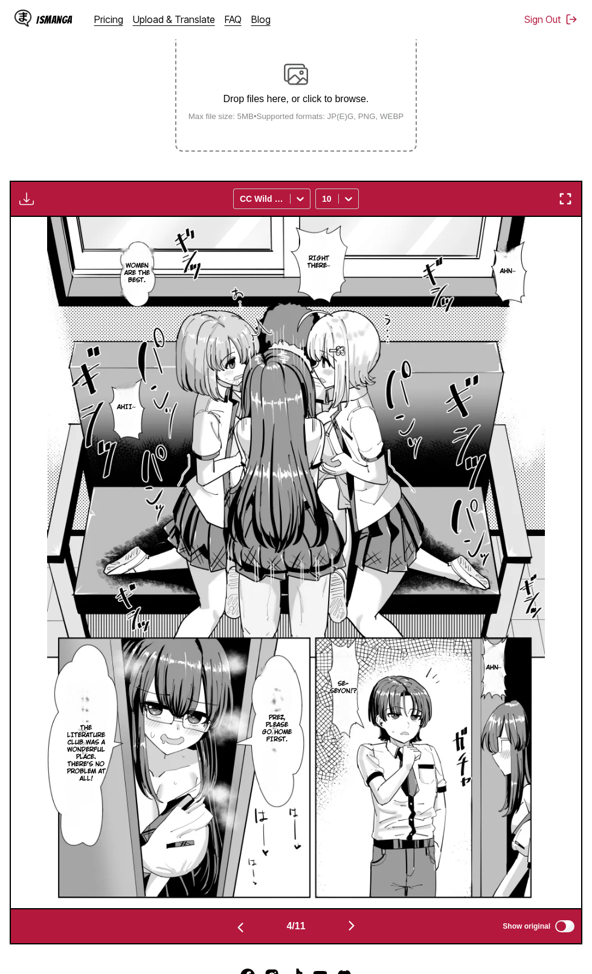
click at [237, 929] on img "button" at bounding box center [240, 927] width 15 height 15
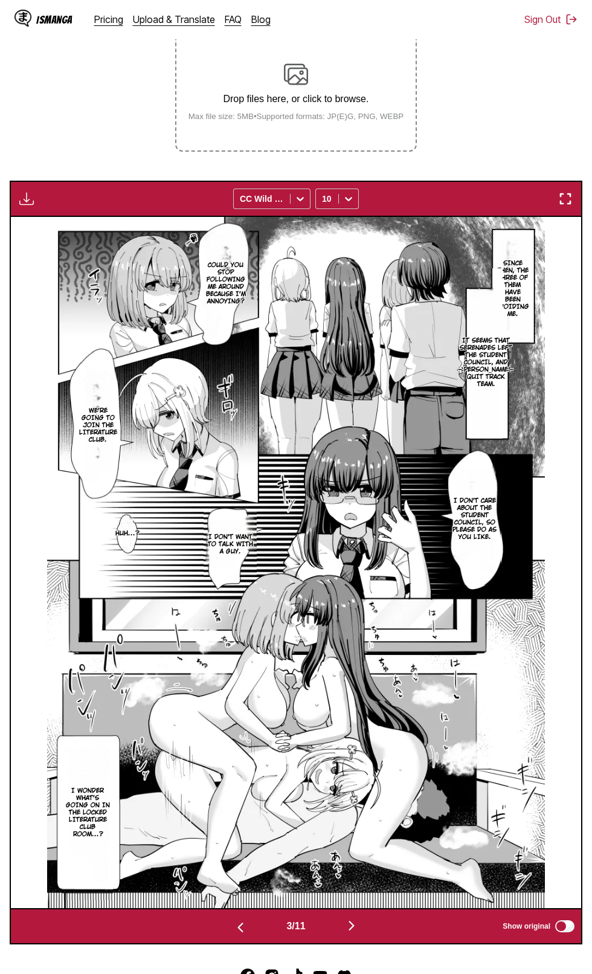
click at [237, 929] on img "button" at bounding box center [240, 927] width 15 height 15
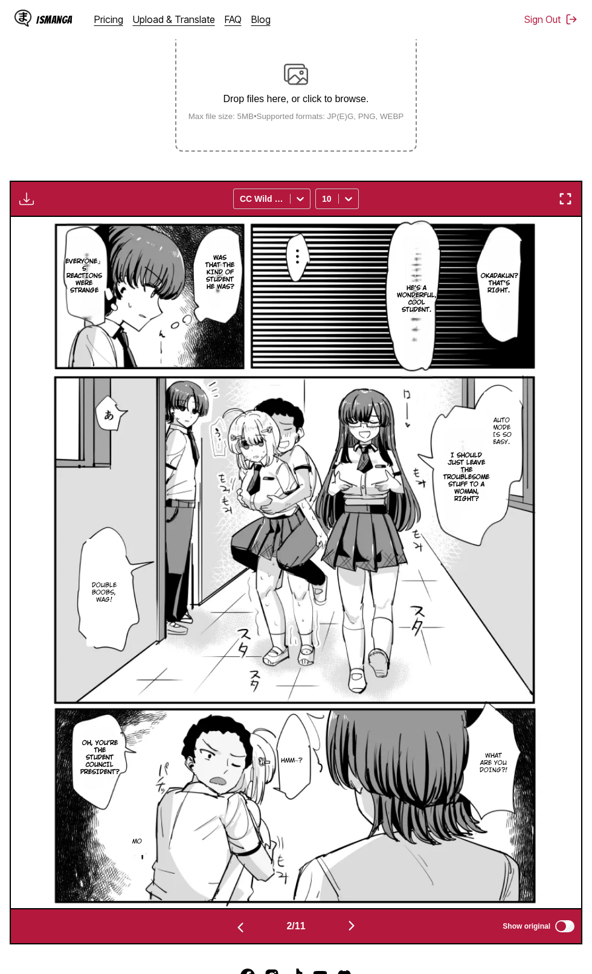
click at [237, 929] on img "button" at bounding box center [240, 927] width 15 height 15
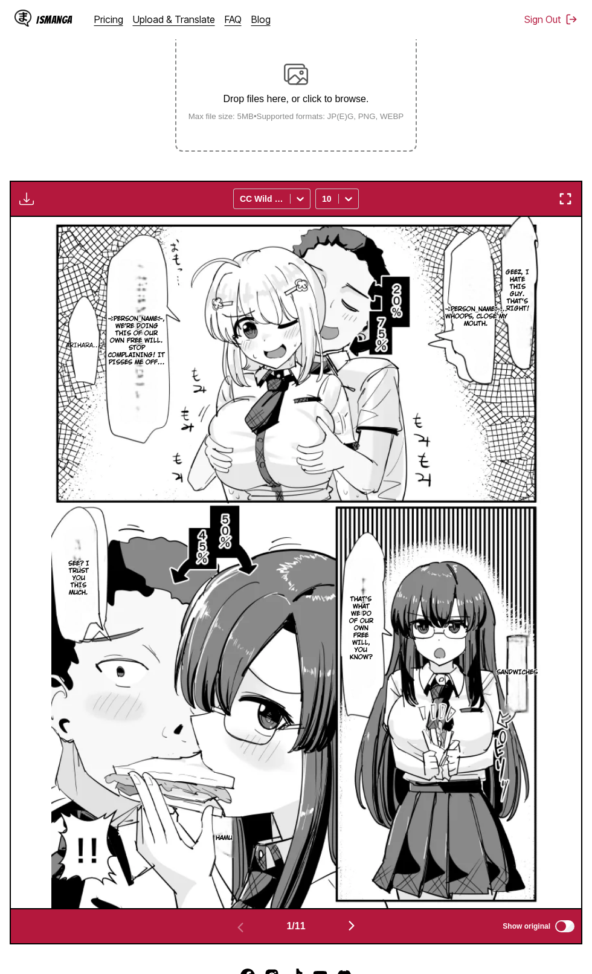
click at [358, 922] on img "button" at bounding box center [351, 925] width 15 height 15
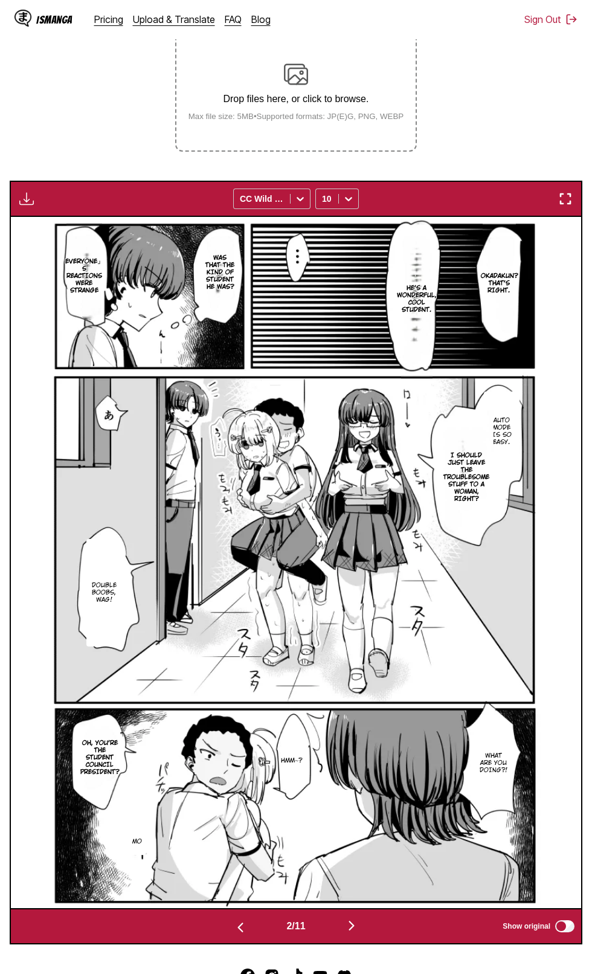
click at [375, 920] on button "button" at bounding box center [351, 927] width 73 height 18
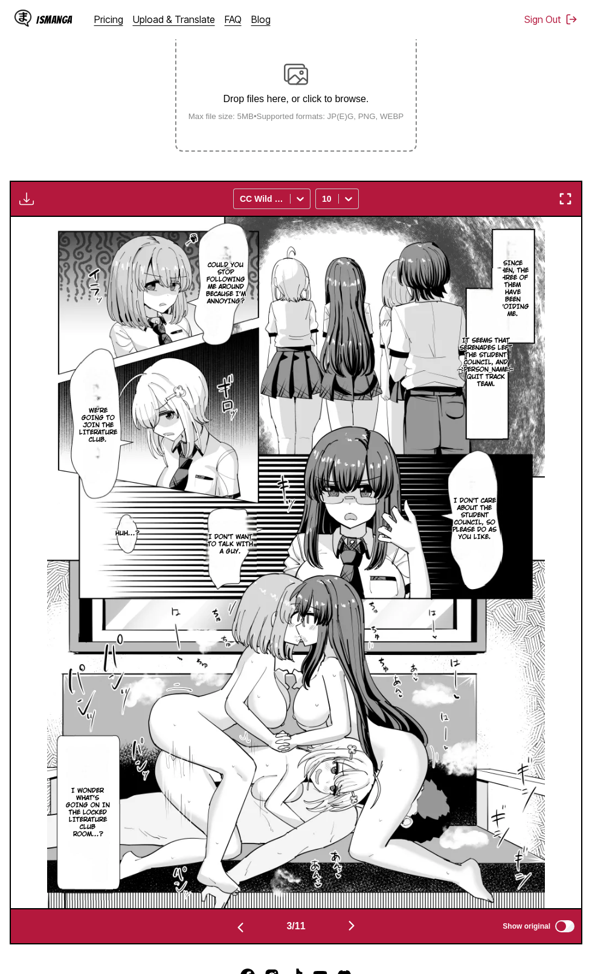
click at [354, 925] on img "button" at bounding box center [351, 925] width 15 height 15
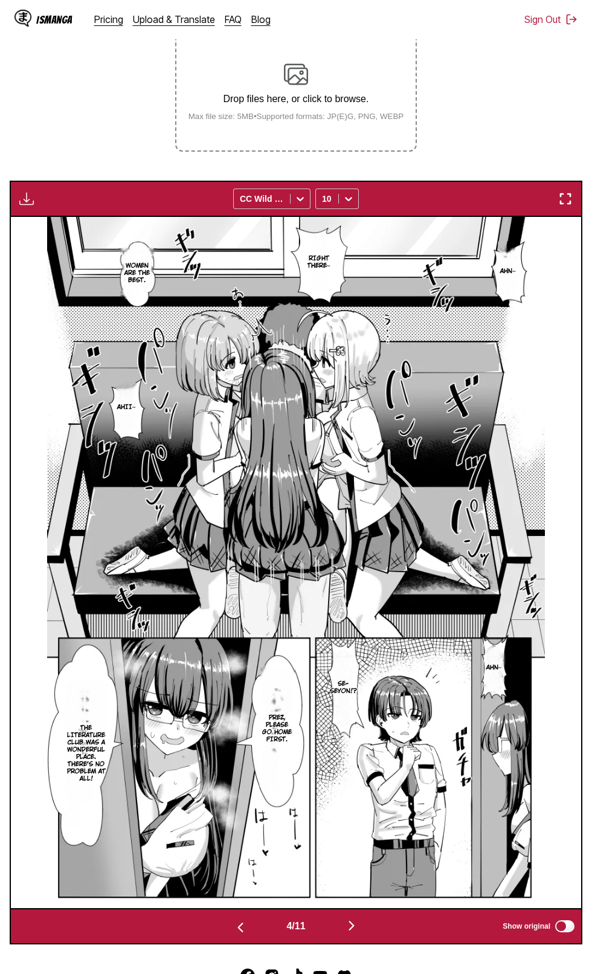
scroll to position [221, 0]
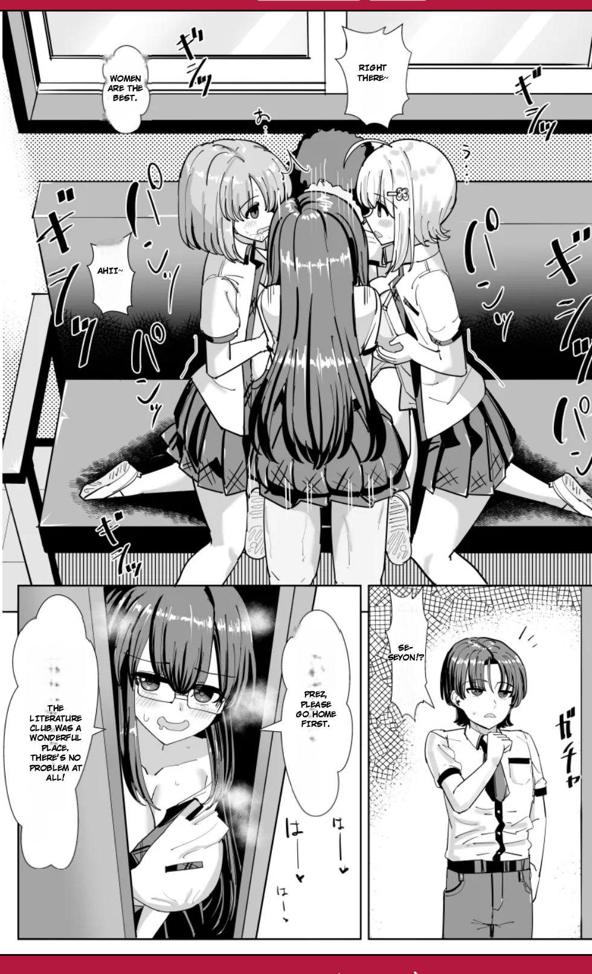
click at [76, 755] on p "The literature club was a wonderful place. There's no problem at all!" at bounding box center [86, 757] width 51 height 63
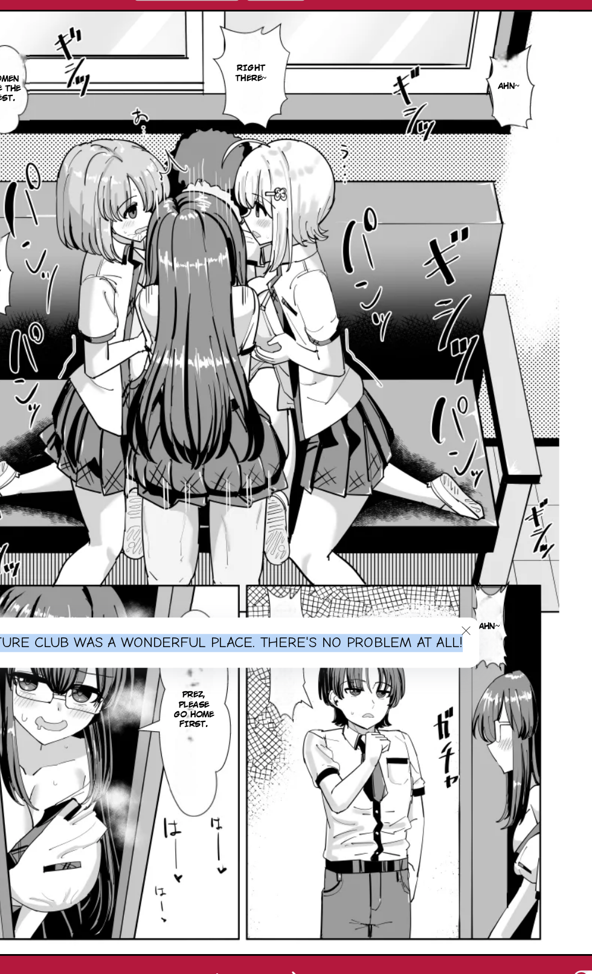
copy div "The literature club was a wonderful place. There's no problem at all!"
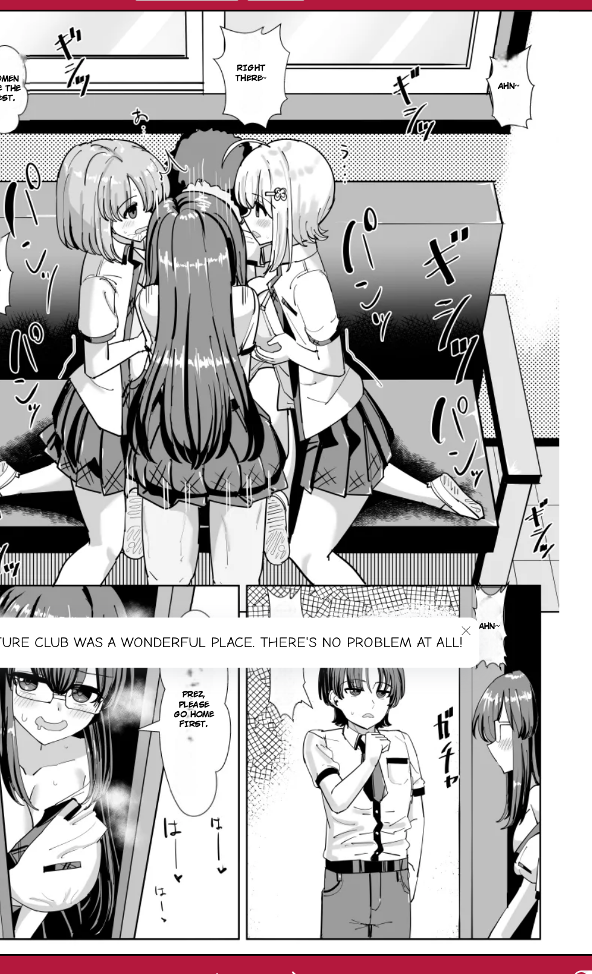
click at [237, 827] on img at bounding box center [295, 566] width 497 height 691
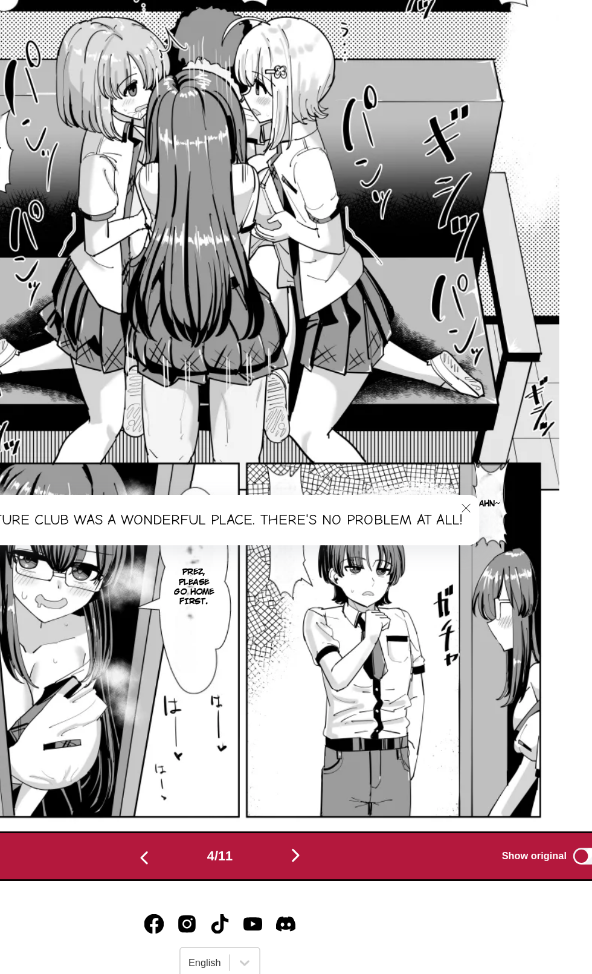
scroll to position [268, 0]
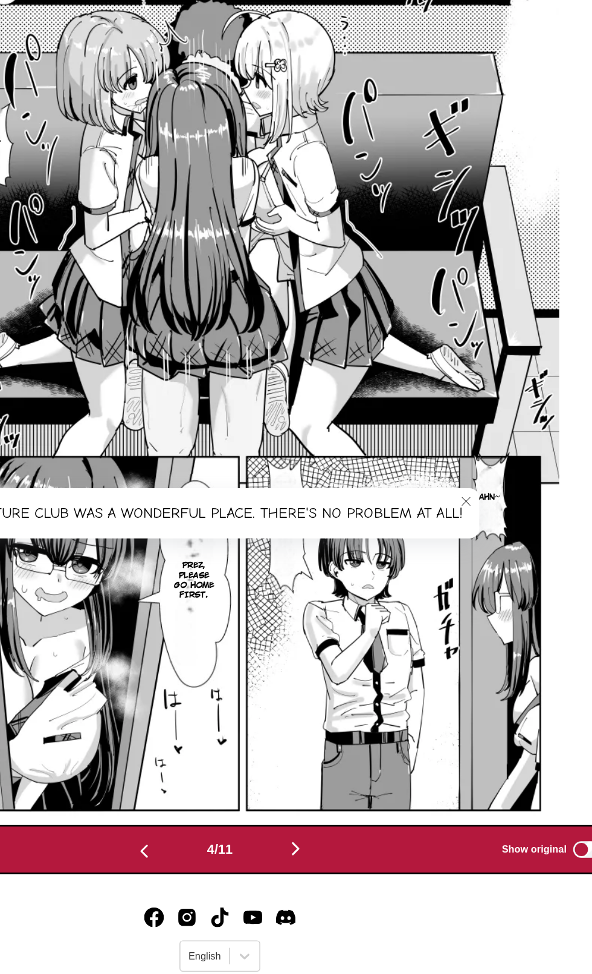
click at [233, 887] on img "button" at bounding box center [240, 884] width 15 height 15
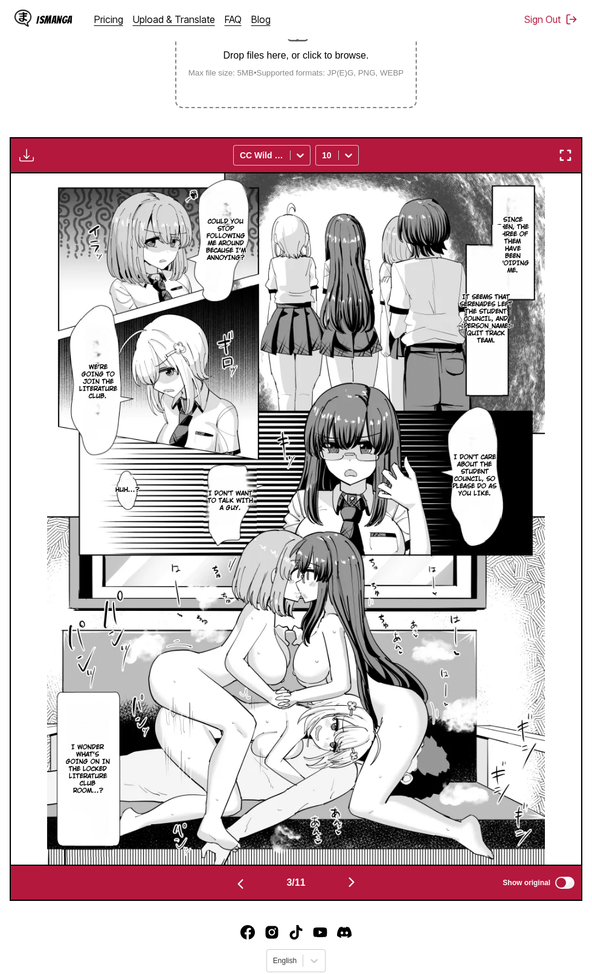
scroll to position [264, 0]
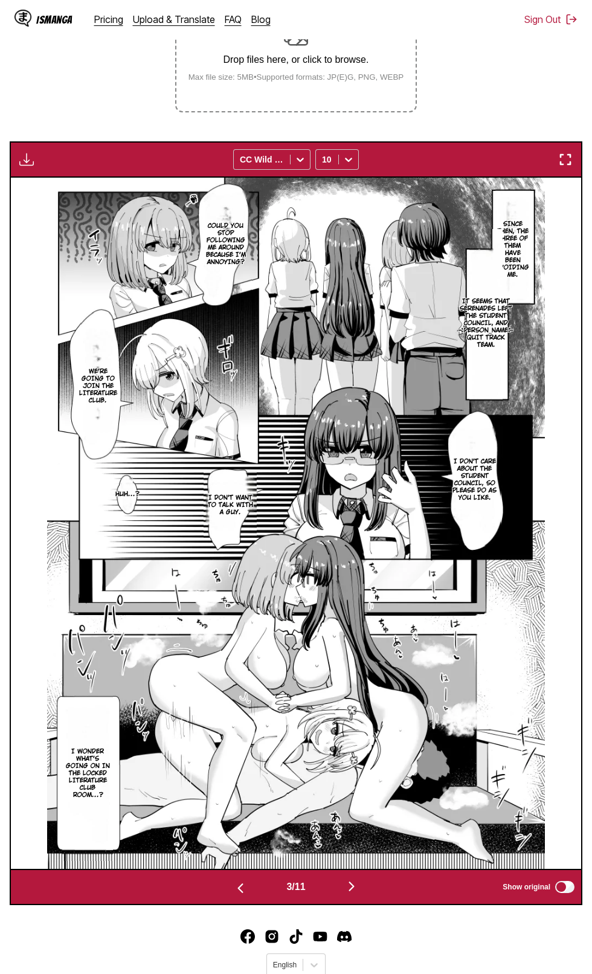
click at [570, 155] on img "button" at bounding box center [565, 159] width 15 height 15
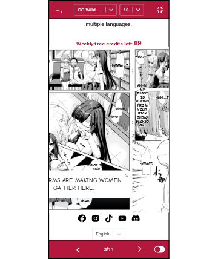
scroll to position [0, 430]
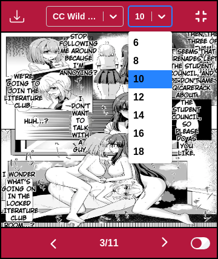
click at [149, 102] on div "12" at bounding box center [150, 97] width 44 height 18
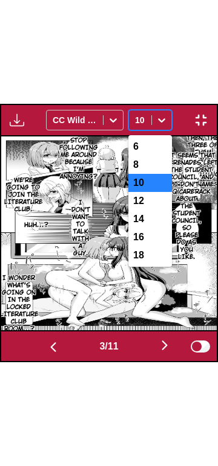
scroll to position [79, 0]
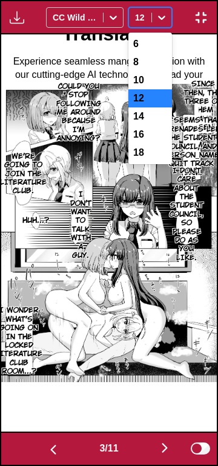
click at [154, 38] on div "6" at bounding box center [150, 44] width 44 height 18
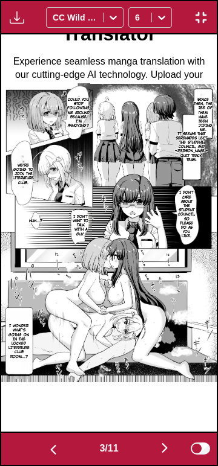
click at [52, 449] on img "button" at bounding box center [53, 450] width 15 height 15
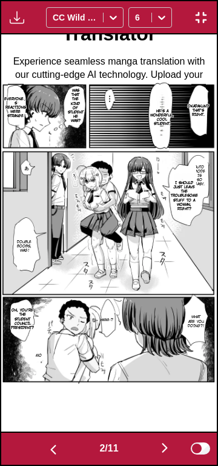
click at [171, 446] on img "button" at bounding box center [164, 448] width 15 height 15
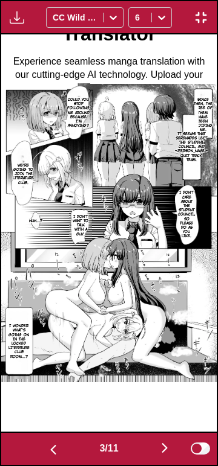
click at [48, 445] on img "button" at bounding box center [53, 450] width 15 height 15
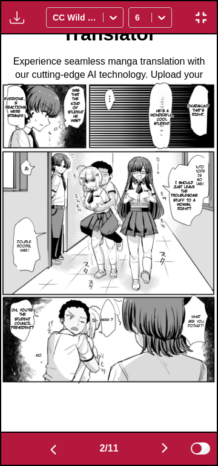
click at [52, 446] on img "button" at bounding box center [53, 450] width 15 height 15
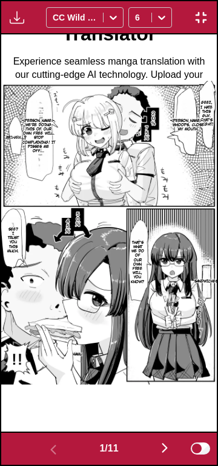
click at [124, 352] on img at bounding box center [108, 234] width 215 height 304
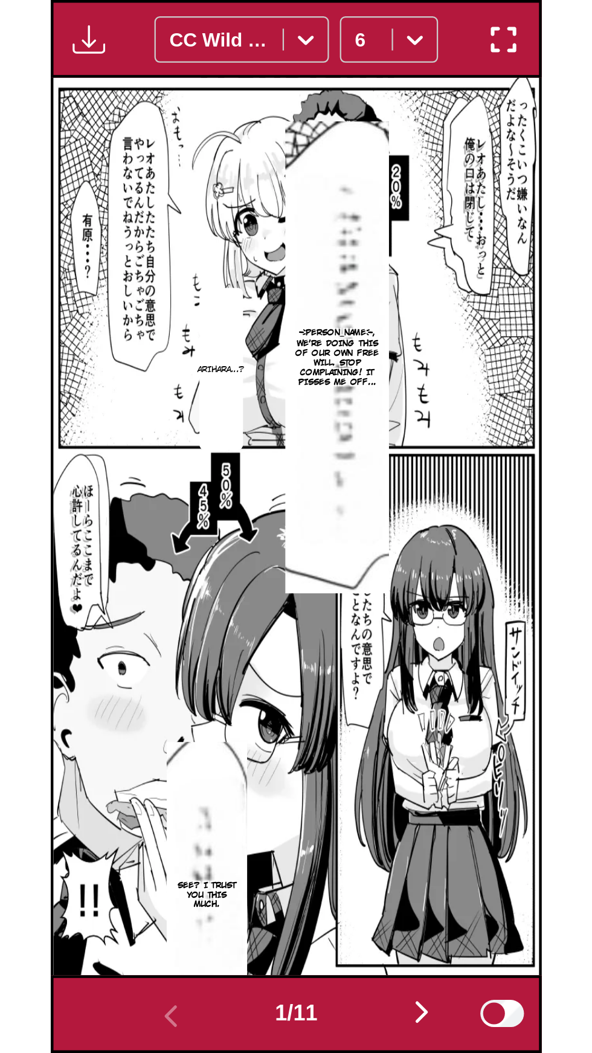
scroll to position [135, 0]
